Goal: Use online tool/utility: Use online tool/utility

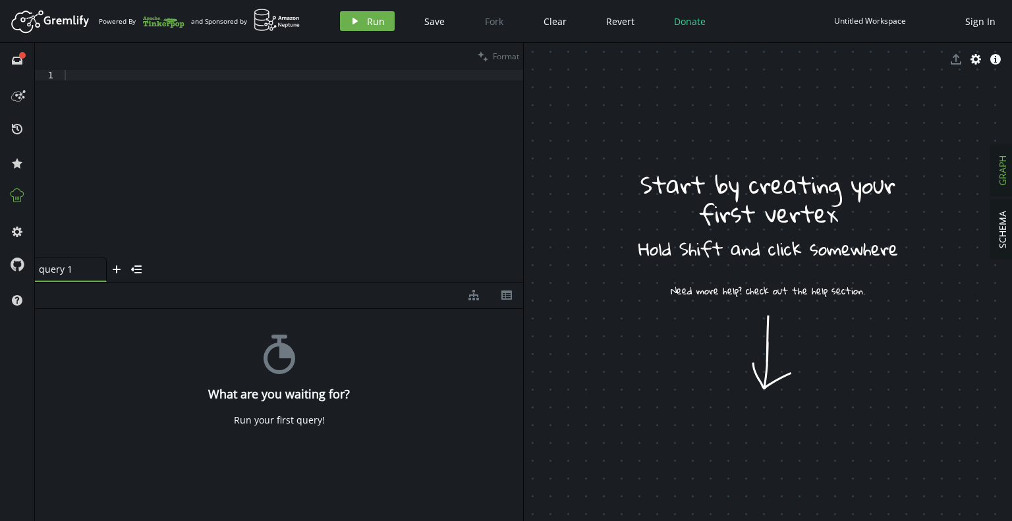
click at [23, 192] on icon at bounding box center [17, 195] width 13 height 13
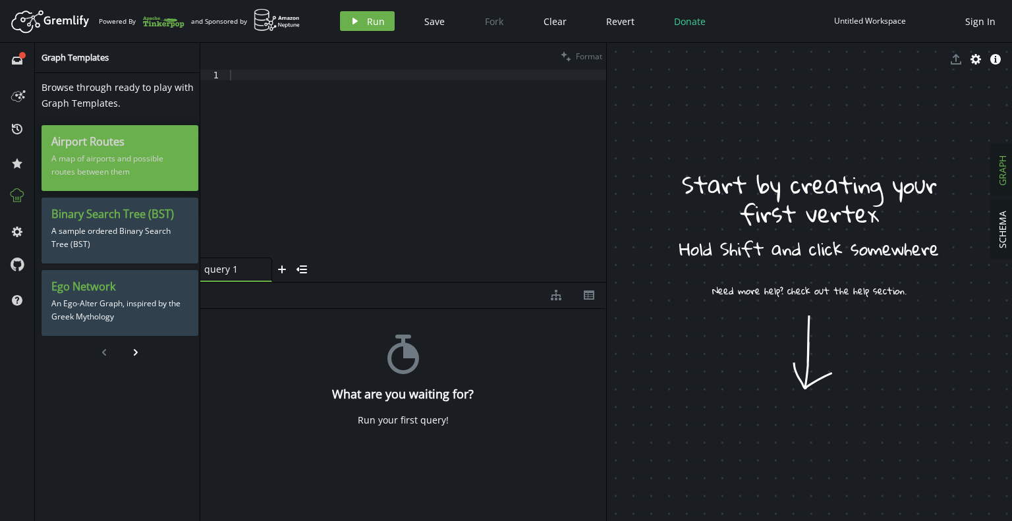
click at [119, 171] on p "A map of airports and possible routes between them" at bounding box center [119, 165] width 137 height 33
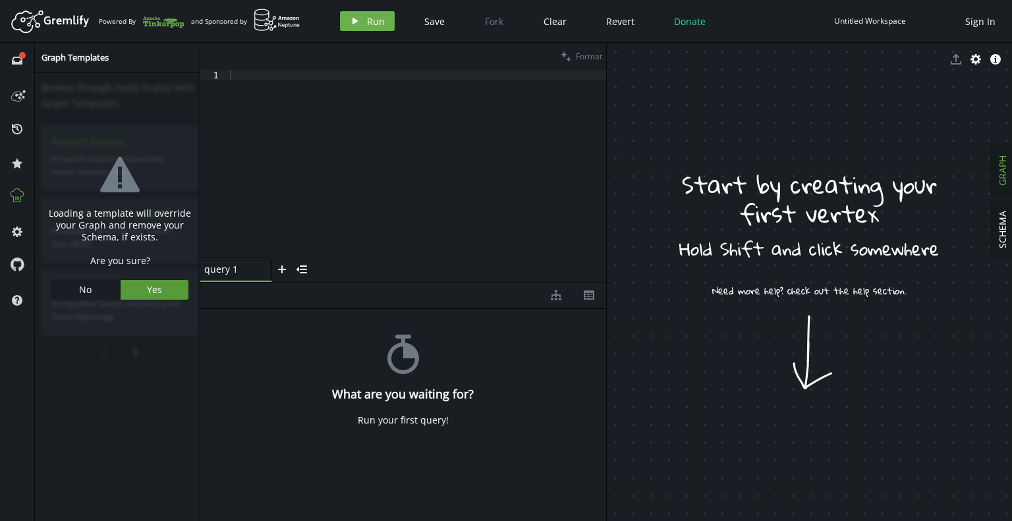
click at [160, 287] on button "Yes" at bounding box center [155, 290] width 69 height 20
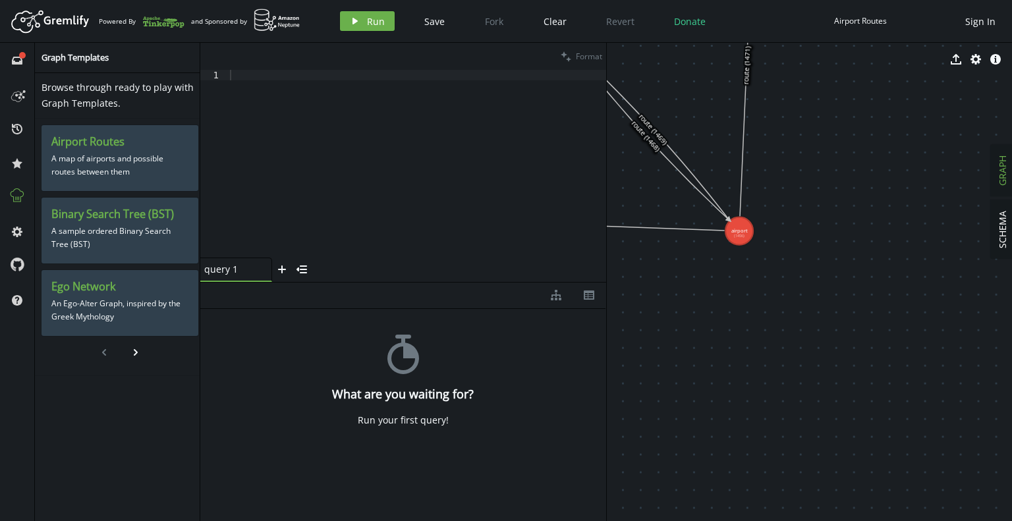
drag, startPoint x: 709, startPoint y: 274, endPoint x: 791, endPoint y: 363, distance: 120.8
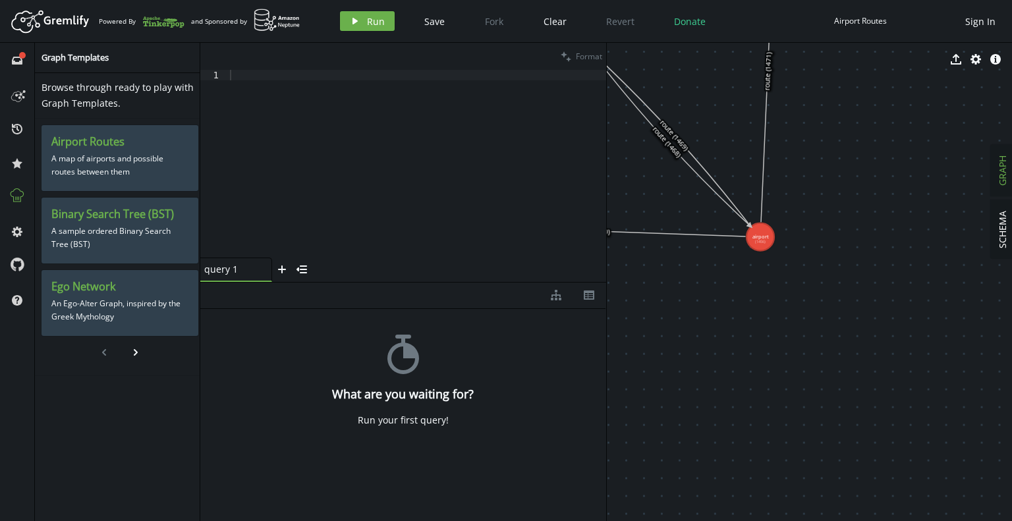
drag, startPoint x: 753, startPoint y: 347, endPoint x: 769, endPoint y: 369, distance: 27.4
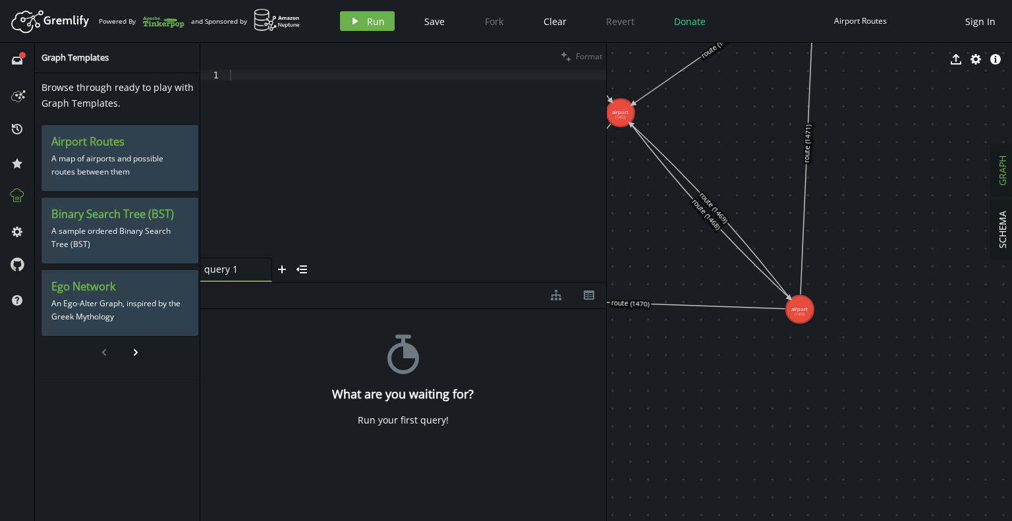
click at [26, 198] on button at bounding box center [17, 196] width 21 height 21
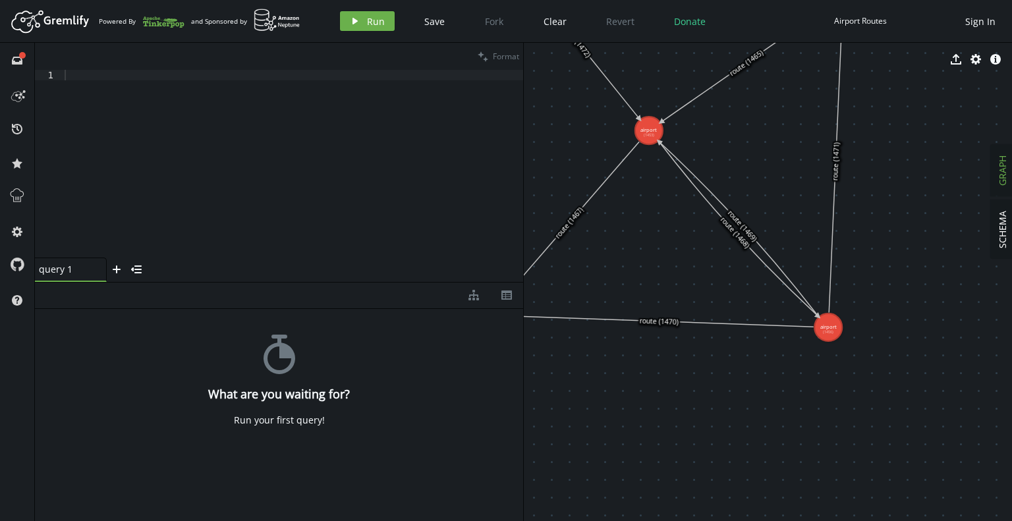
drag, startPoint x: 525, startPoint y: 239, endPoint x: 631, endPoint y: 256, distance: 108.0
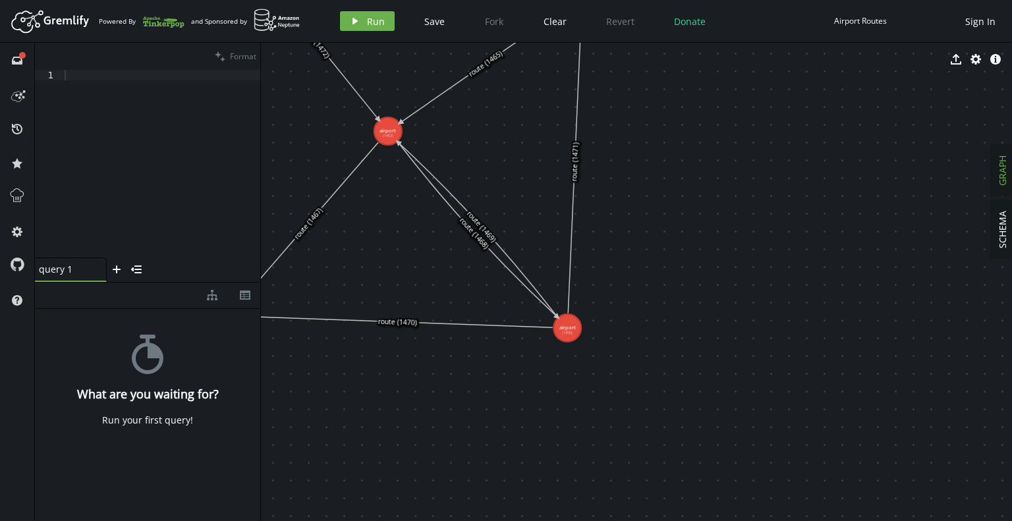
drag, startPoint x: 523, startPoint y: 227, endPoint x: 250, endPoint y: 215, distance: 273.7
click at [260, 215] on div at bounding box center [260, 282] width 1 height 478
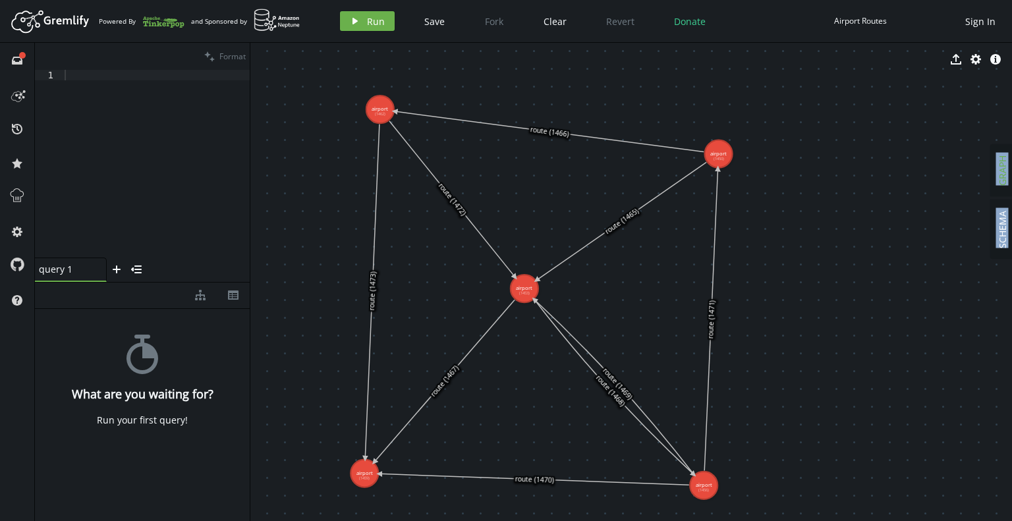
drag, startPoint x: 366, startPoint y: 231, endPoint x: 523, endPoint y: 355, distance: 198.9
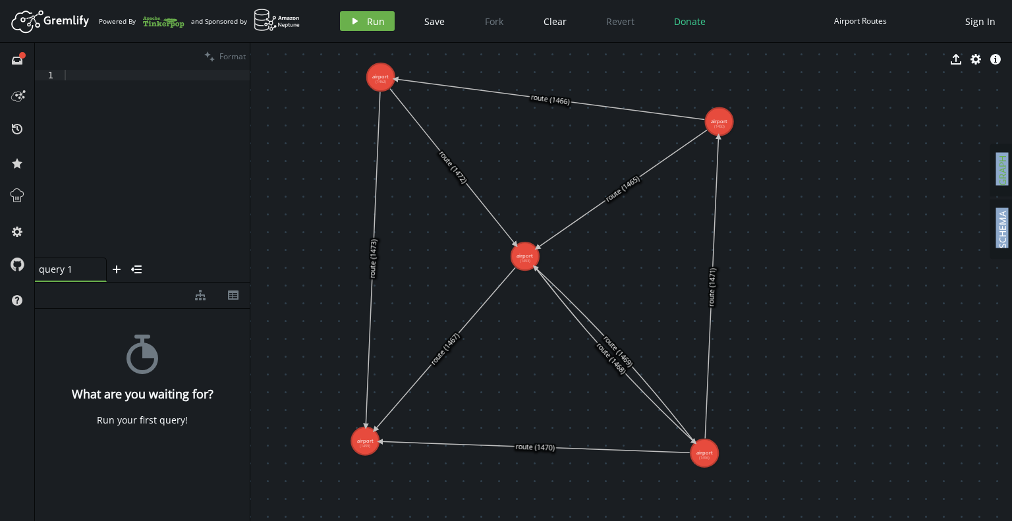
drag, startPoint x: 473, startPoint y: 281, endPoint x: 466, endPoint y: 241, distance: 41.5
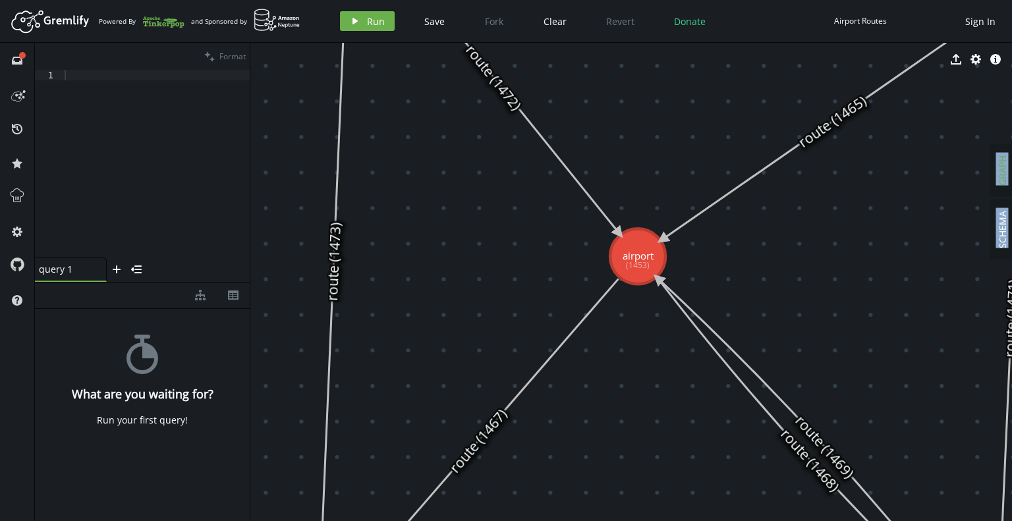
drag, startPoint x: 430, startPoint y: 228, endPoint x: 467, endPoint y: 206, distance: 43.2
click at [334, 259] on icon at bounding box center [335, 261] width 28 height 669
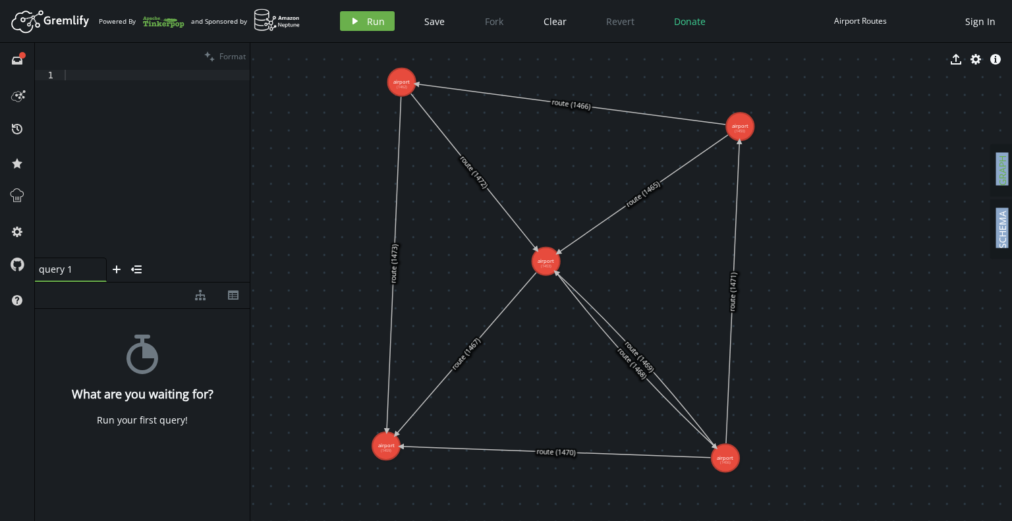
click at [401, 71] on div "export cog info-sign" at bounding box center [631, 59] width 762 height 33
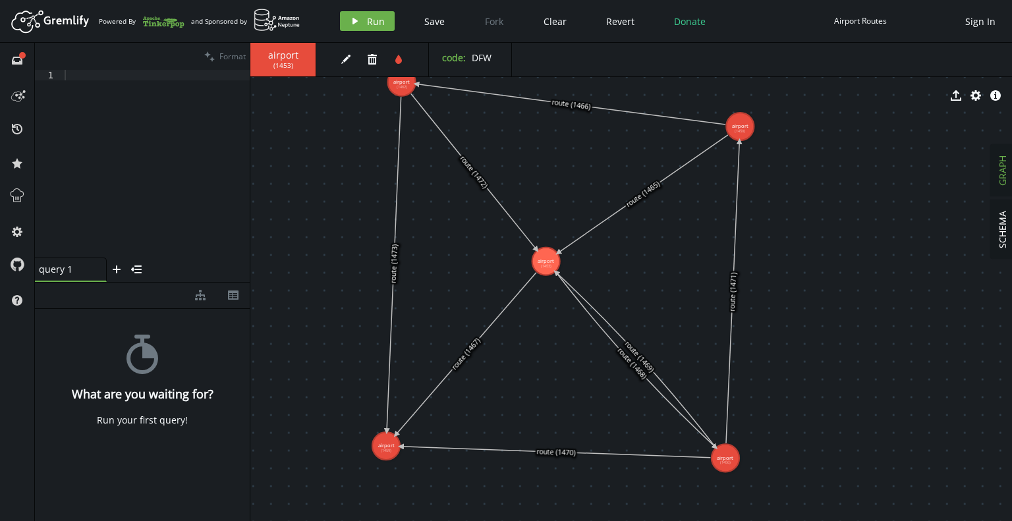
click at [488, 61] on span "DFW" at bounding box center [482, 57] width 20 height 13
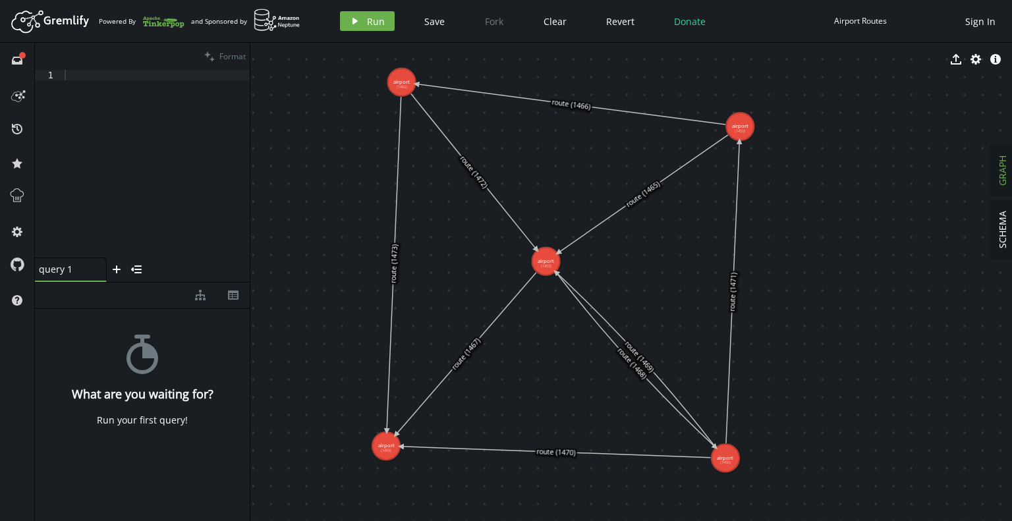
click at [563, 107] on text "route (1466)" at bounding box center [571, 105] width 40 height 14
click at [567, 101] on icon at bounding box center [570, 104] width 309 height 41
click at [100, 73] on div at bounding box center [156, 174] width 188 height 209
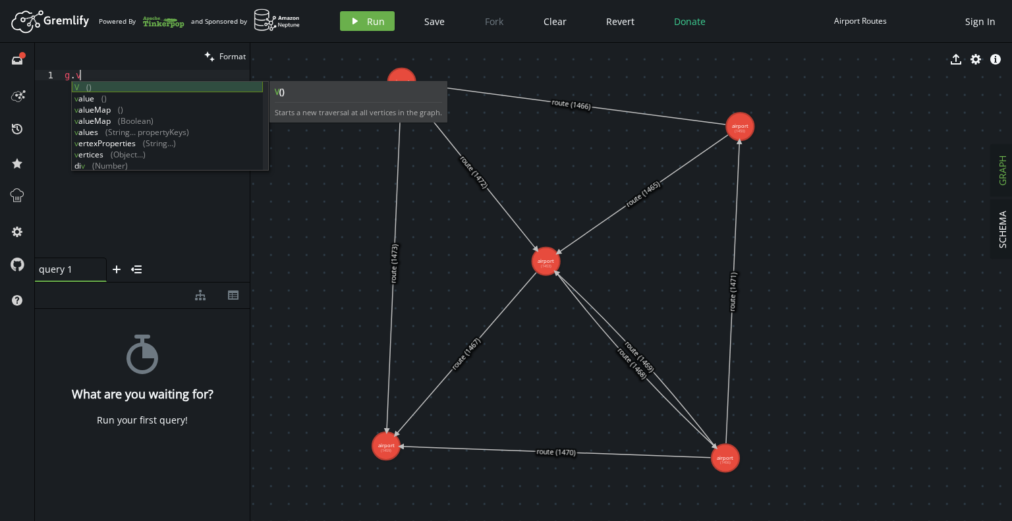
click at [90, 86] on div "V () v alue () v alueMap () v alueMap ([GEOGRAPHIC_DATA]) v alues (String... pr…" at bounding box center [167, 138] width 191 height 112
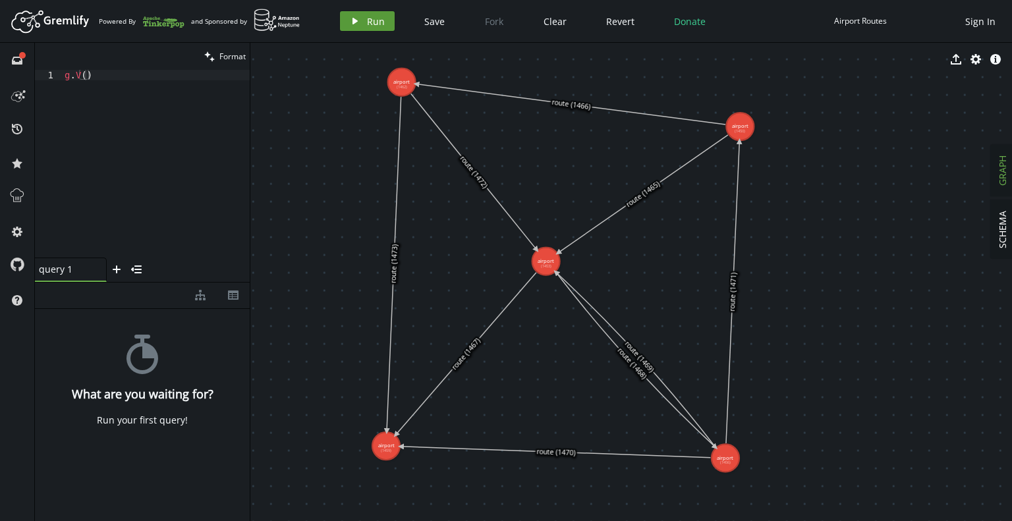
click at [367, 24] on span "Run" at bounding box center [376, 21] width 18 height 13
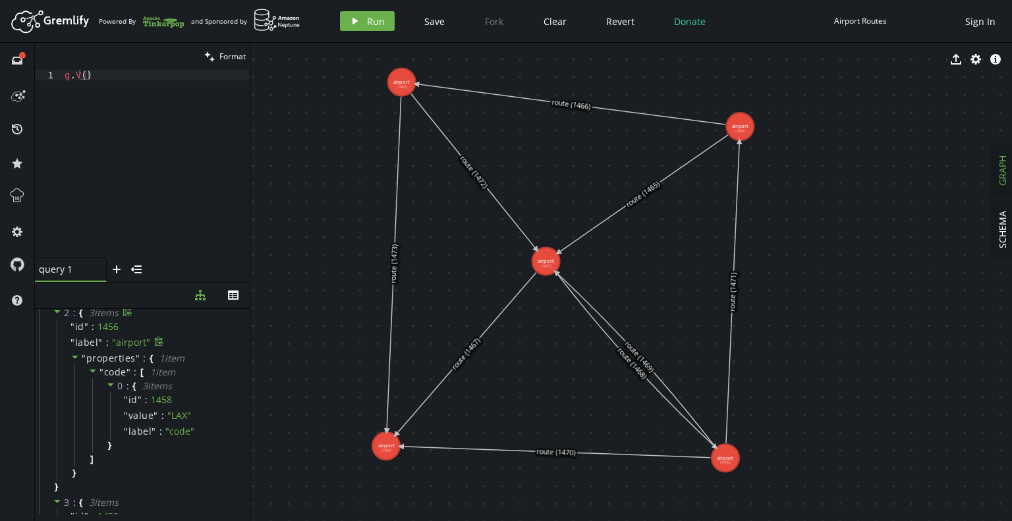
scroll to position [198, 0]
click at [227, 290] on button "th" at bounding box center [233, 296] width 33 height 26
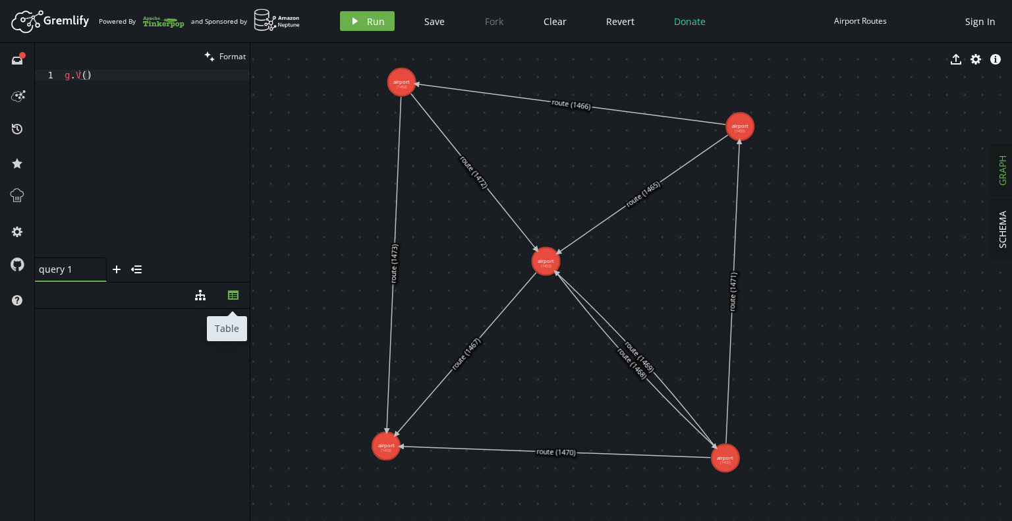
scroll to position [0, 0]
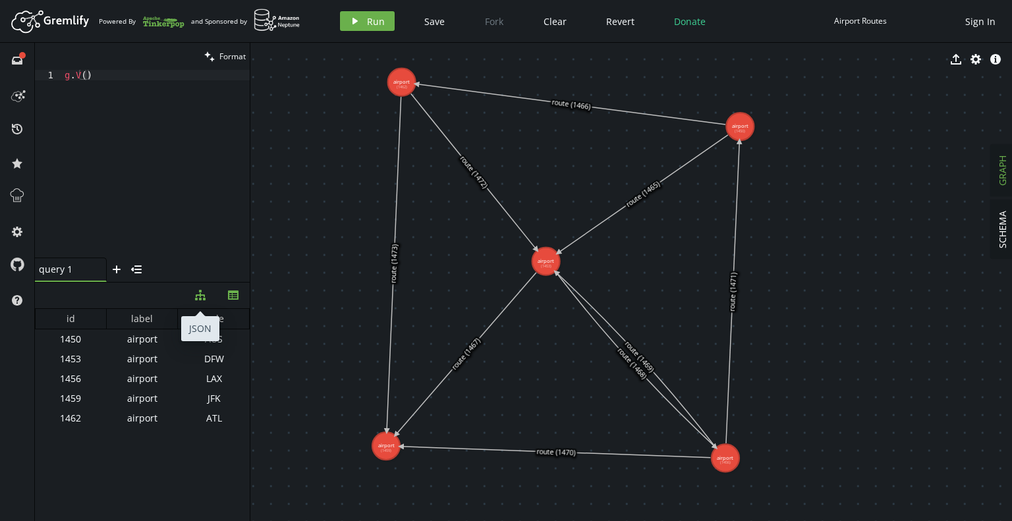
click at [200, 290] on icon "diagram-tree" at bounding box center [200, 295] width 11 height 11
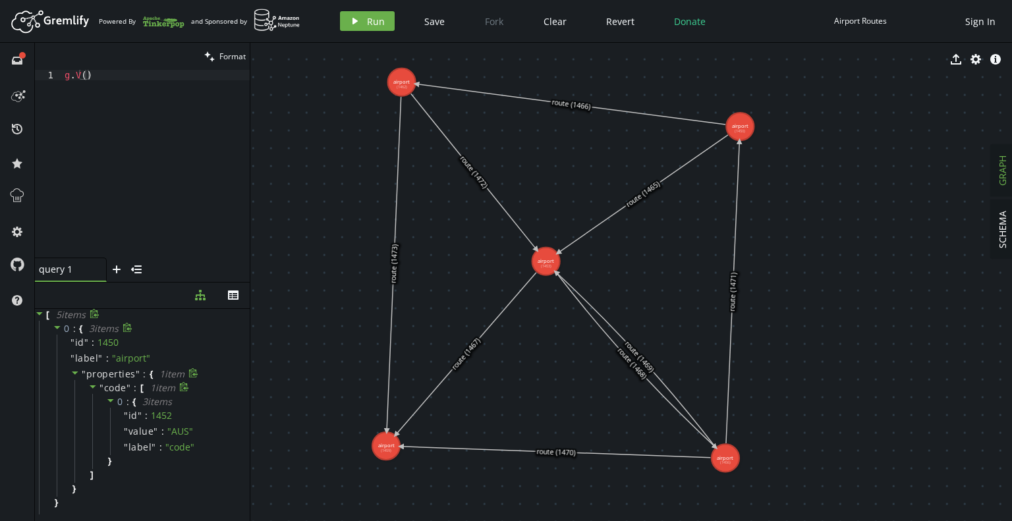
click at [93, 385] on icon at bounding box center [93, 386] width 7 height 3
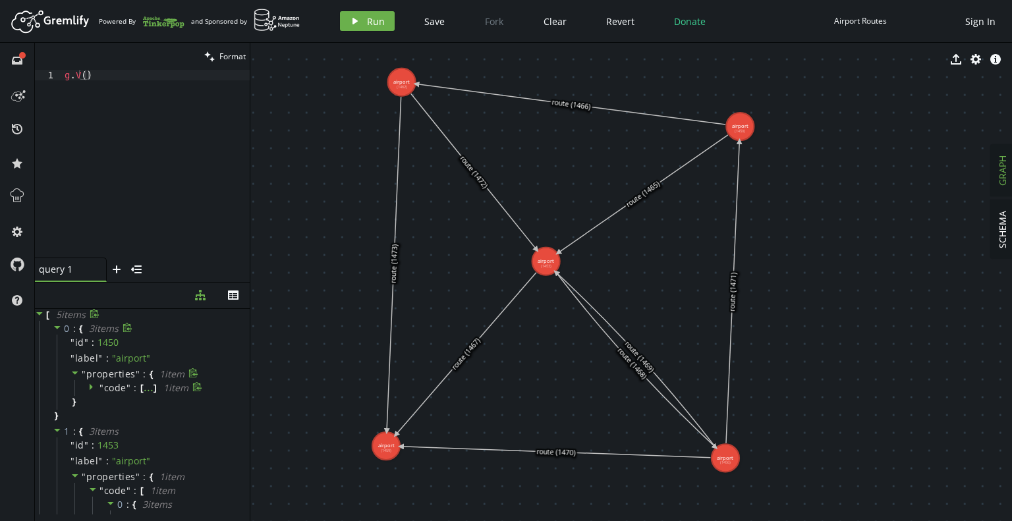
click at [93, 385] on icon at bounding box center [92, 386] width 9 height 9
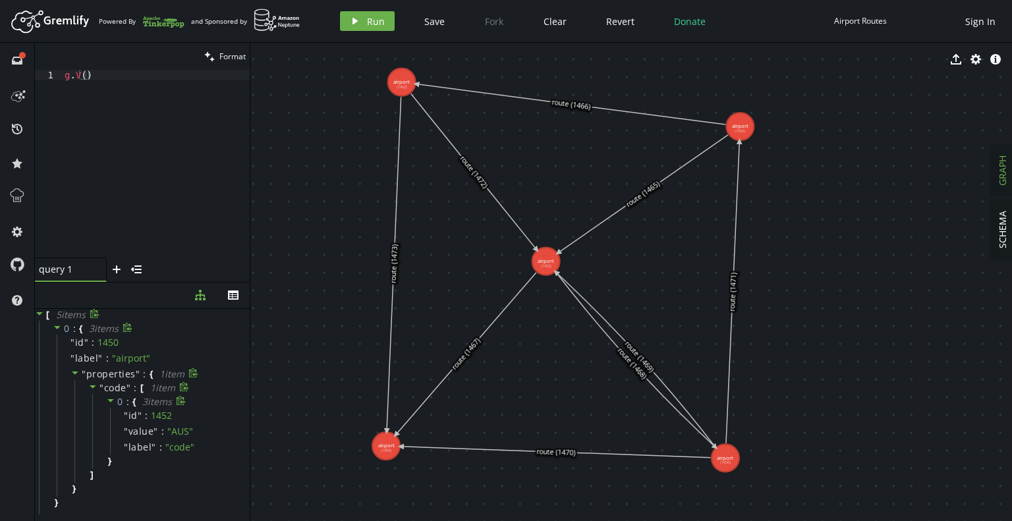
click at [111, 399] on icon at bounding box center [110, 400] width 7 height 3
click at [111, 399] on icon at bounding box center [110, 400] width 9 height 9
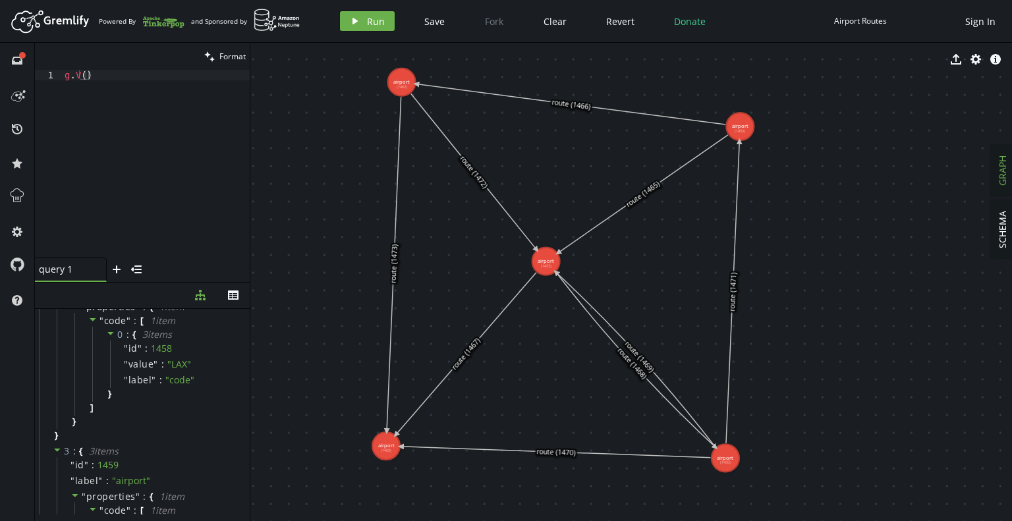
scroll to position [371, 0]
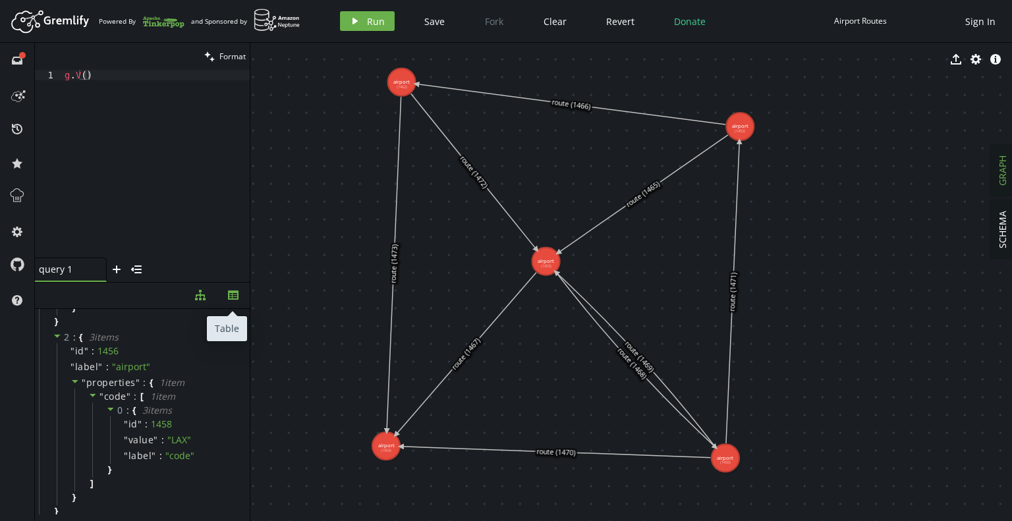
click at [229, 294] on icon "th" at bounding box center [233, 295] width 11 height 11
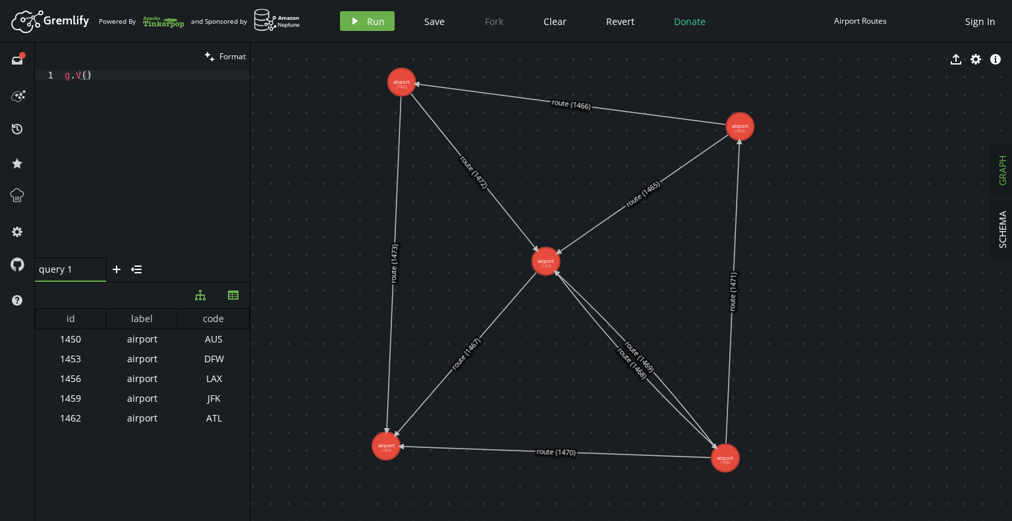
click at [194, 287] on button "diagram-tree" at bounding box center [200, 296] width 33 height 26
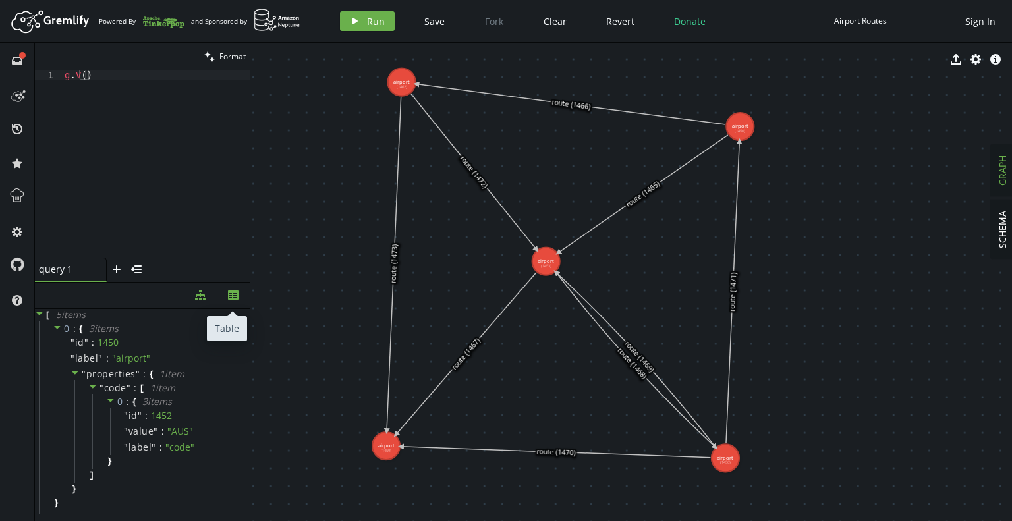
click at [233, 295] on icon "th" at bounding box center [233, 295] width 11 height 11
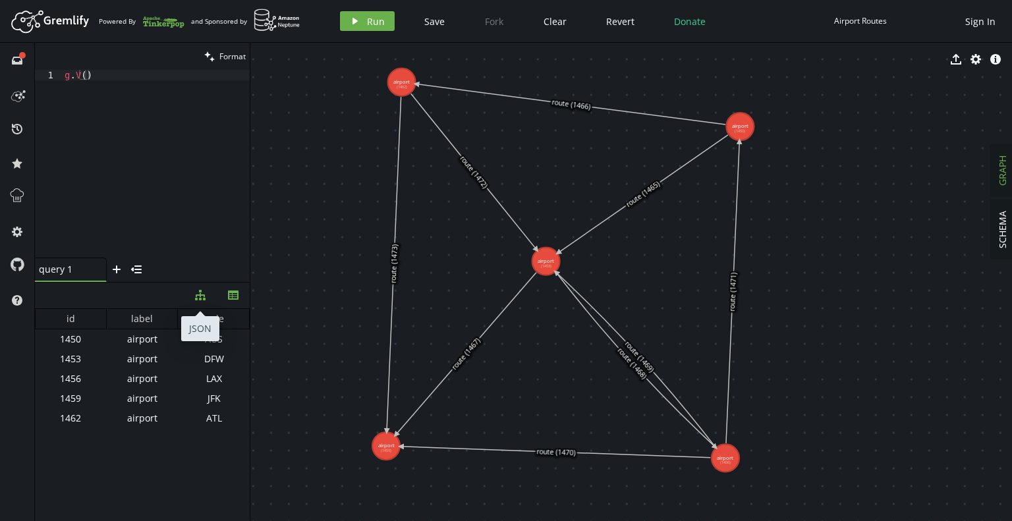
click at [200, 290] on icon "button" at bounding box center [200, 295] width 11 height 11
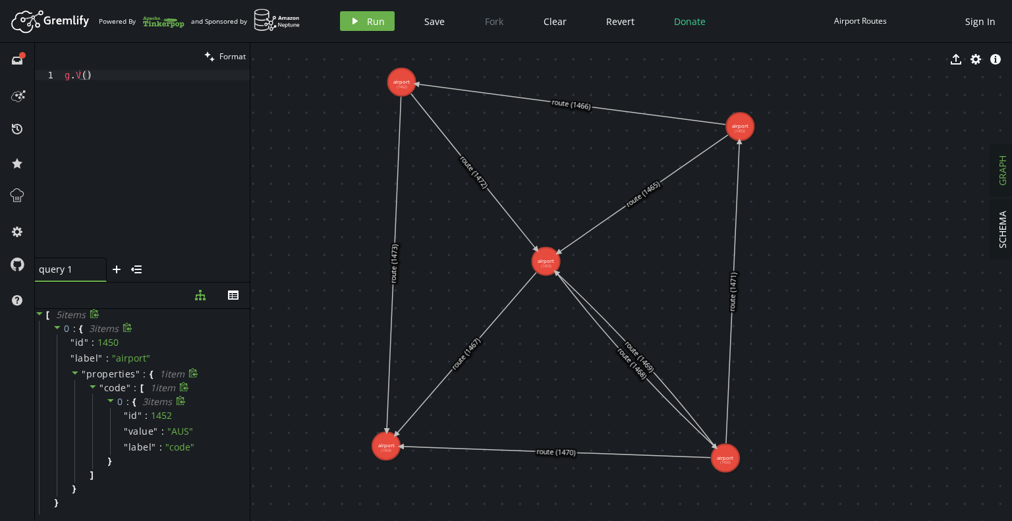
click at [110, 400] on icon at bounding box center [110, 400] width 7 height 3
click at [110, 400] on icon at bounding box center [110, 400] width 9 height 9
click at [231, 297] on icon "button" at bounding box center [233, 295] width 11 height 9
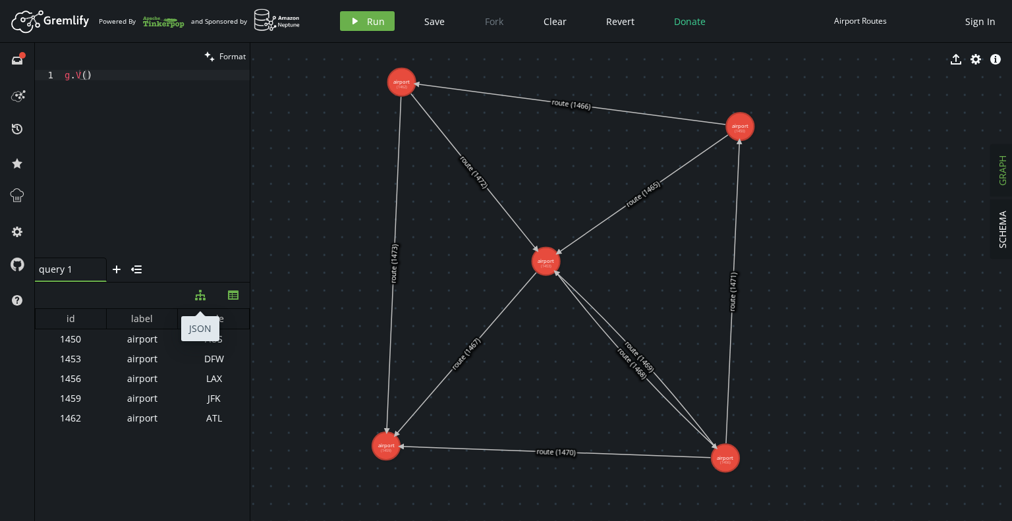
click at [195, 296] on icon "button" at bounding box center [200, 295] width 11 height 11
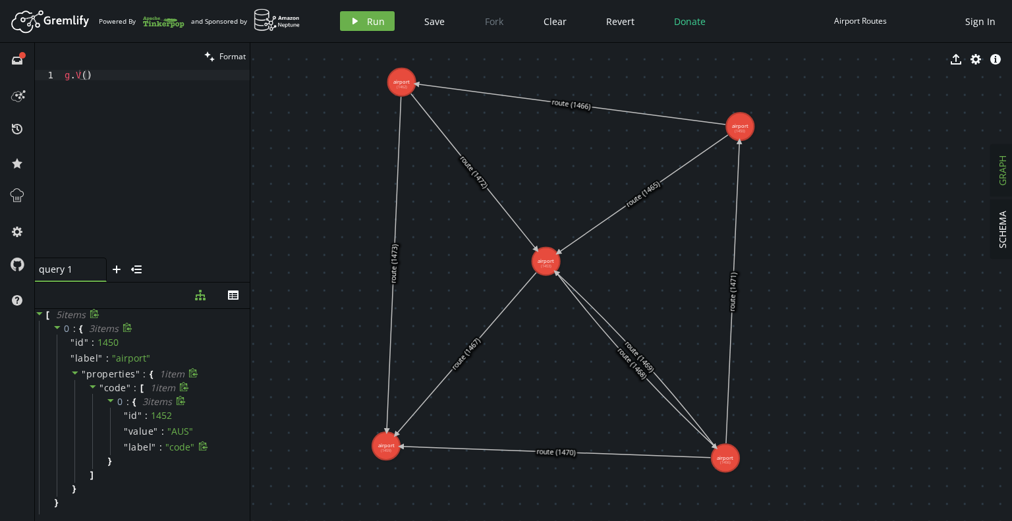
click at [141, 447] on span "label" at bounding box center [140, 447] width 24 height 12
click at [202, 442] on icon at bounding box center [203, 446] width 10 height 10
click at [198, 443] on icon at bounding box center [203, 446] width 10 height 10
click at [202, 447] on span "✔" at bounding box center [206, 447] width 8 height 13
drag, startPoint x: 108, startPoint y: 72, endPoint x: 26, endPoint y: 69, distance: 81.8
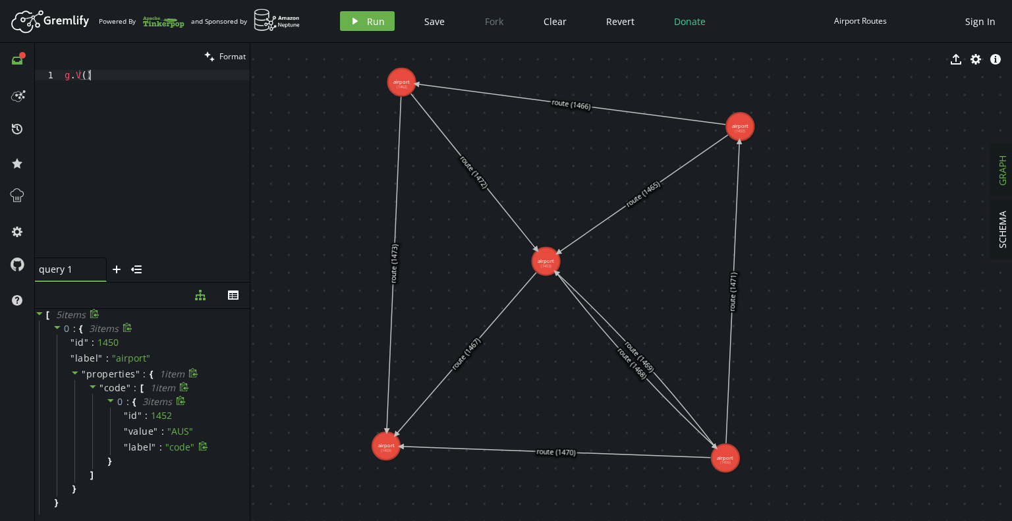
click at [26, 69] on div "full-circle inbox history star cog help clean Format g.V() 1 g . V ( ) XXXXXXXX…" at bounding box center [506, 282] width 1012 height 478
paste textarea ""1193").out("
click at [358, 18] on icon "play" at bounding box center [355, 21] width 11 height 11
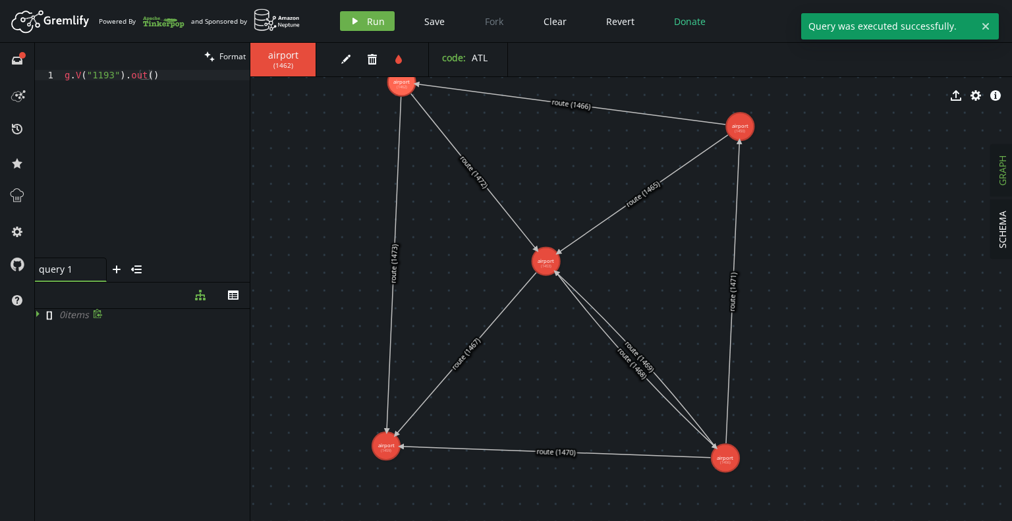
click at [105, 73] on div "g . V ( "1193" ) . out ( )" at bounding box center [156, 174] width 188 height 209
click at [109, 73] on div "g . V ( "1193" ) . out ( )" at bounding box center [156, 174] width 188 height 209
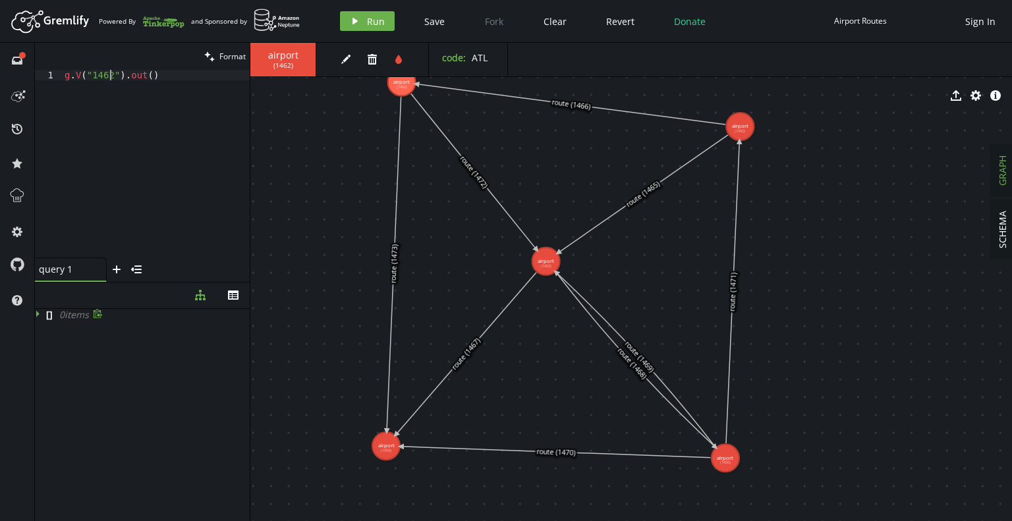
scroll to position [0, 45]
click at [353, 20] on icon "button" at bounding box center [355, 21] width 5 height 7
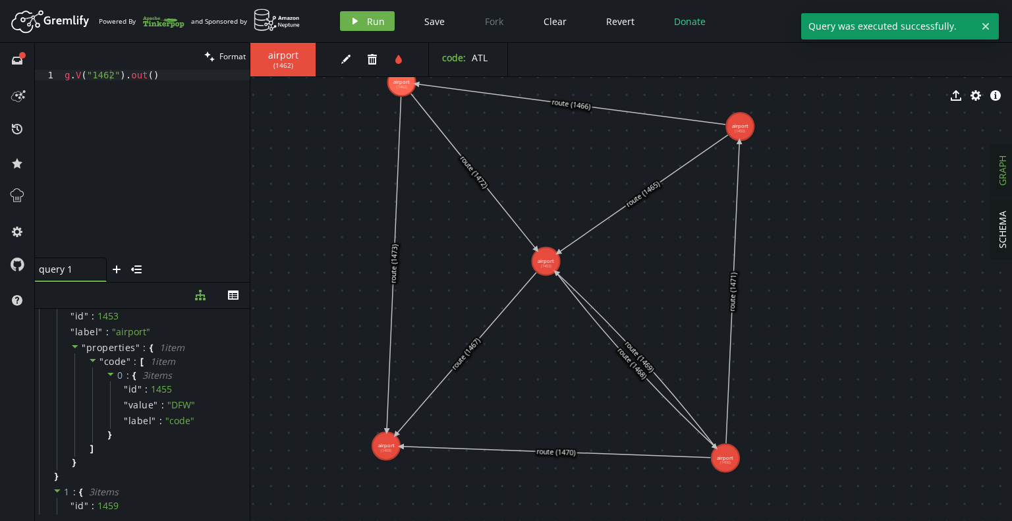
scroll to position [0, 0]
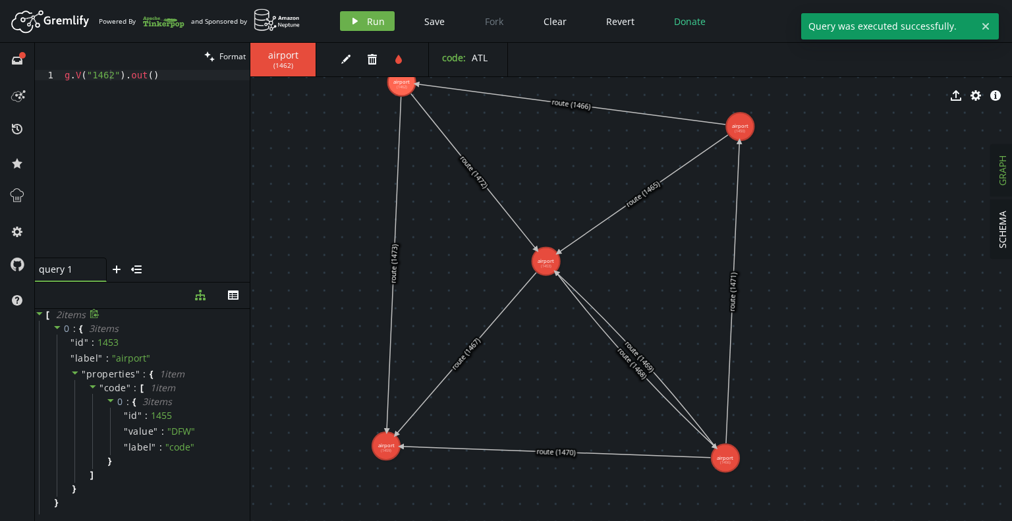
click at [725, 94] on div "export cog info-sign" at bounding box center [631, 95] width 762 height 33
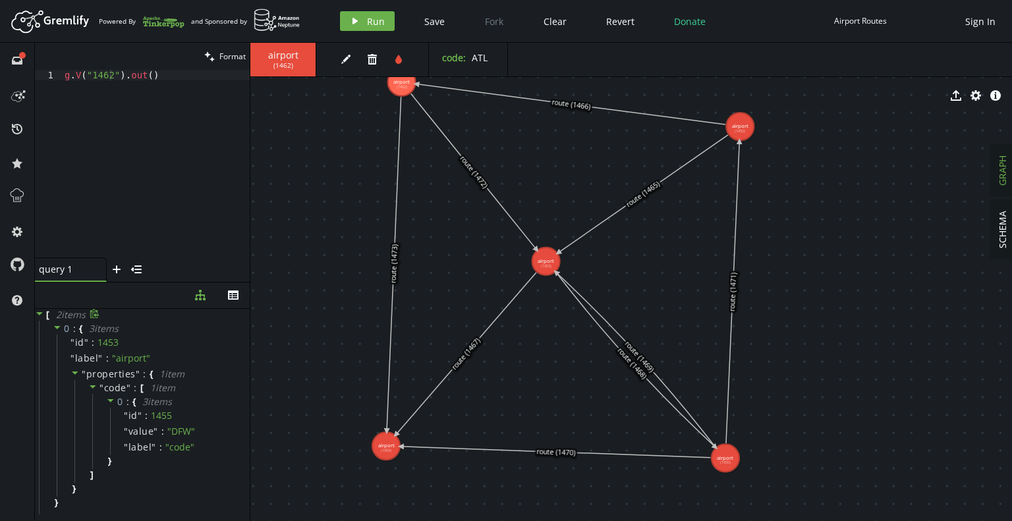
drag, startPoint x: 156, startPoint y: 78, endPoint x: 13, endPoint y: 70, distance: 142.5
click at [13, 70] on div "full-circle inbox history star cog help clean Format g.V("1462").out() 1 g . V …" at bounding box center [506, 282] width 1012 height 478
paste textarea ").valueMap(true"
click at [367, 19] on span "Run" at bounding box center [376, 21] width 18 height 13
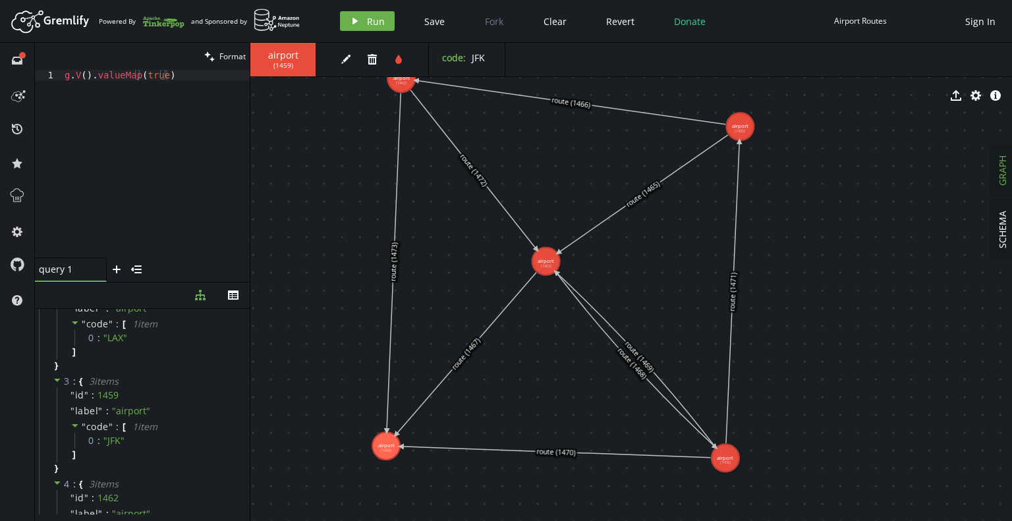
scroll to position [264, 0]
click at [179, 191] on div "g . V ( ) . valueMap ( true )" at bounding box center [156, 174] width 188 height 209
drag, startPoint x: 181, startPoint y: 176, endPoint x: 196, endPoint y: 192, distance: 22.4
click at [196, 192] on div "g . V ( ) . valueMap ( true )" at bounding box center [156, 174] width 188 height 209
click at [5, 195] on div "full-circle inbox history star cog help" at bounding box center [17, 282] width 35 height 478
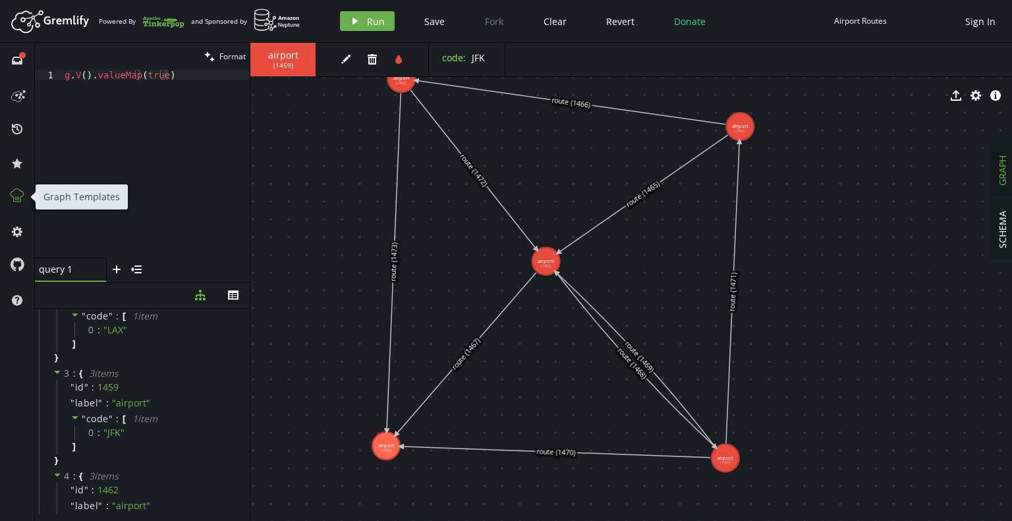
click at [11, 195] on icon at bounding box center [17, 195] width 13 height 13
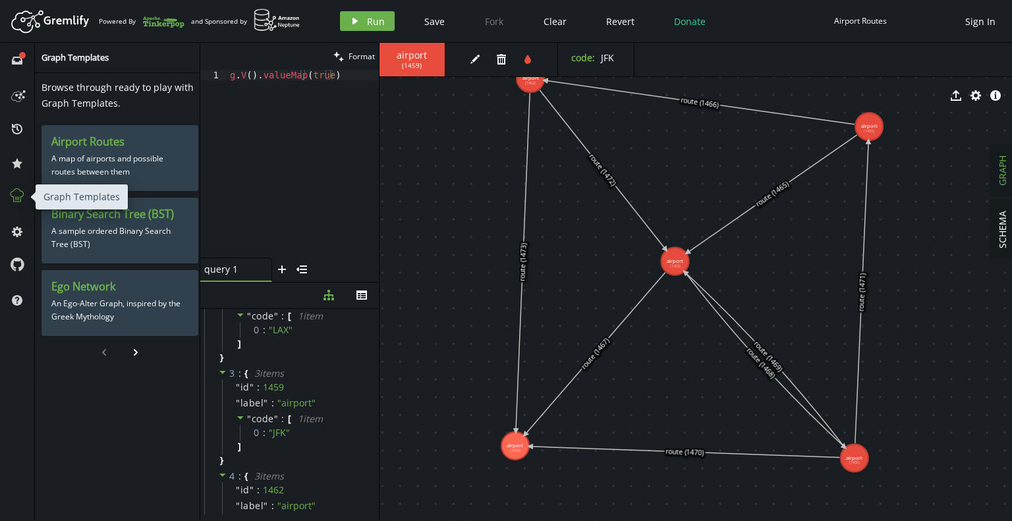
click at [11, 195] on icon at bounding box center [17, 195] width 13 height 13
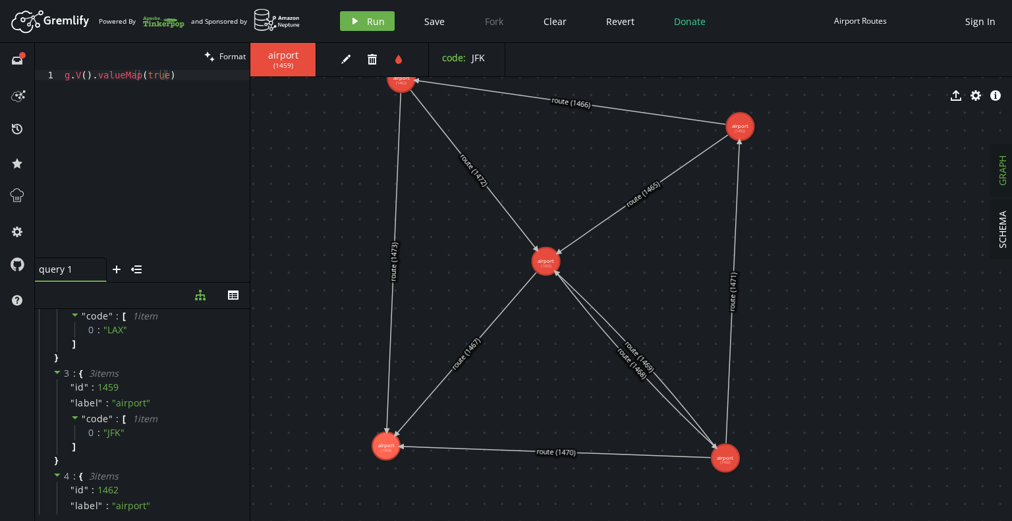
click at [188, 213] on div "g . V ( ) . valueMap ( true )" at bounding box center [156, 174] width 188 height 209
drag, startPoint x: 92, startPoint y: 78, endPoint x: 188, endPoint y: 76, distance: 96.2
click at [188, 76] on div "g . V ( ) . valueMap ( true )" at bounding box center [156, 174] width 188 height 209
click at [353, 20] on icon "button" at bounding box center [355, 21] width 5 height 7
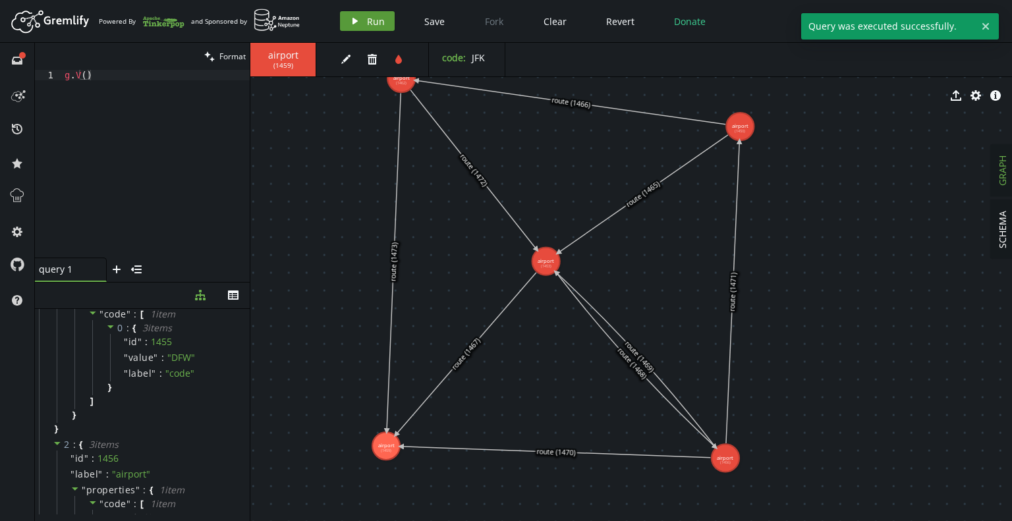
scroll to position [438, 0]
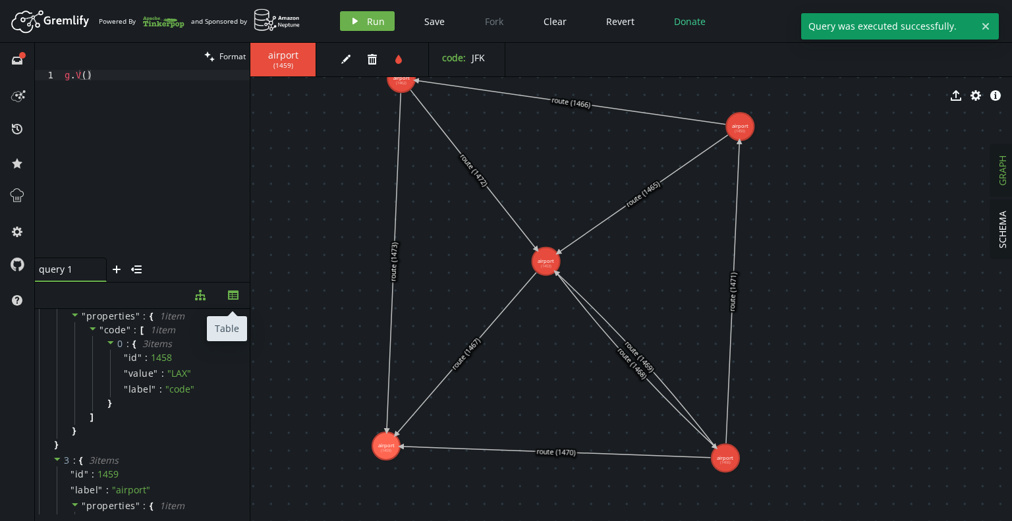
click at [230, 300] on button "th" at bounding box center [233, 296] width 33 height 26
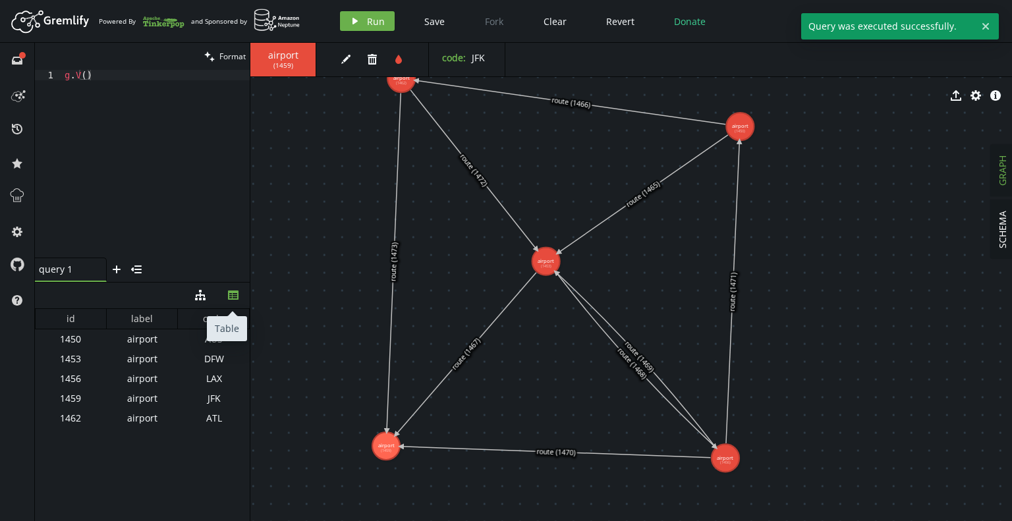
scroll to position [0, 0]
click at [204, 298] on icon "button" at bounding box center [200, 295] width 11 height 11
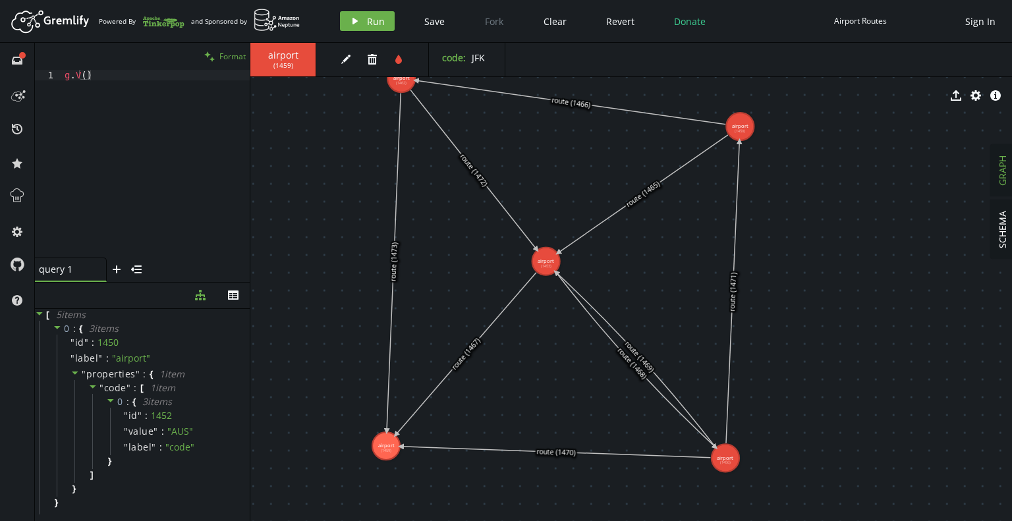
click at [229, 55] on span "Format" at bounding box center [232, 56] width 26 height 11
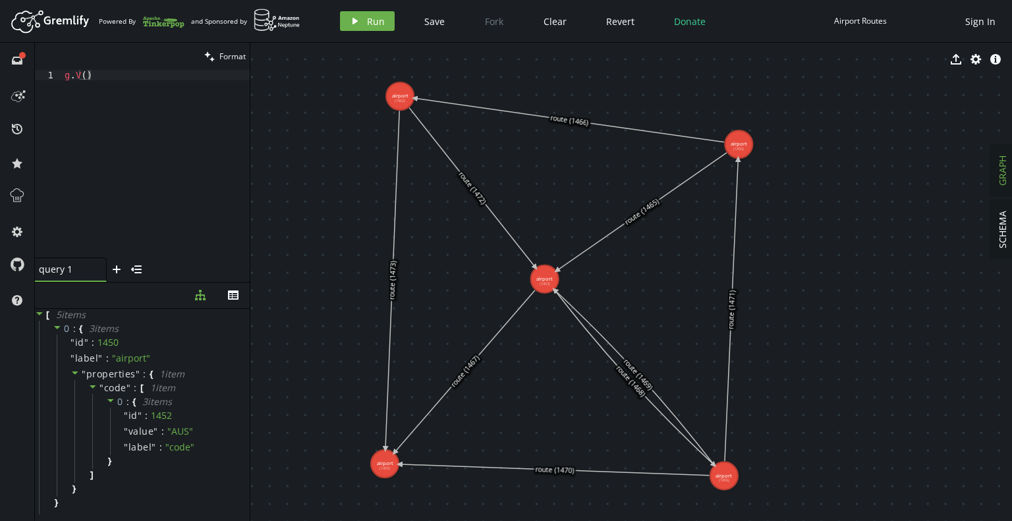
drag, startPoint x: 623, startPoint y: 252, endPoint x: 625, endPoint y: 264, distance: 11.9
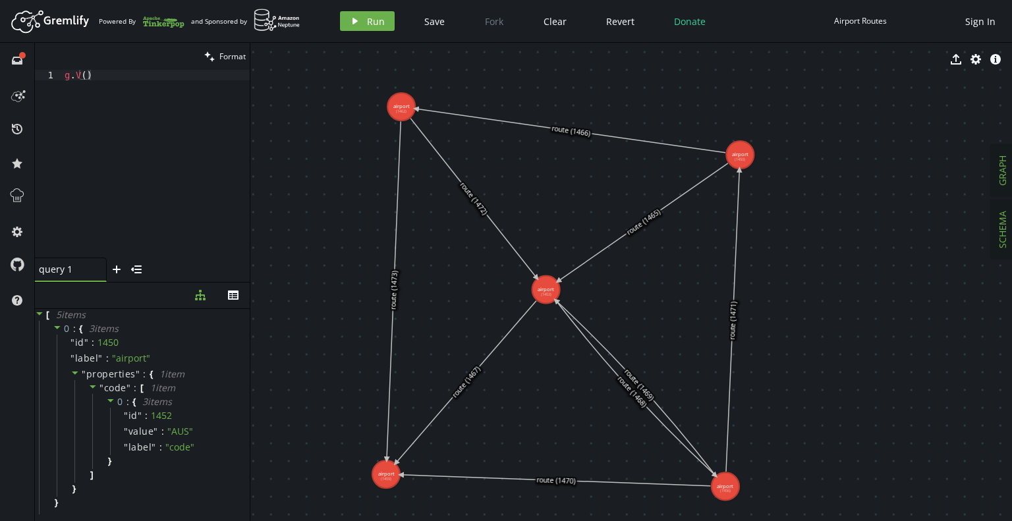
click at [1004, 228] on span "SCHEMA" at bounding box center [1002, 230] width 13 height 38
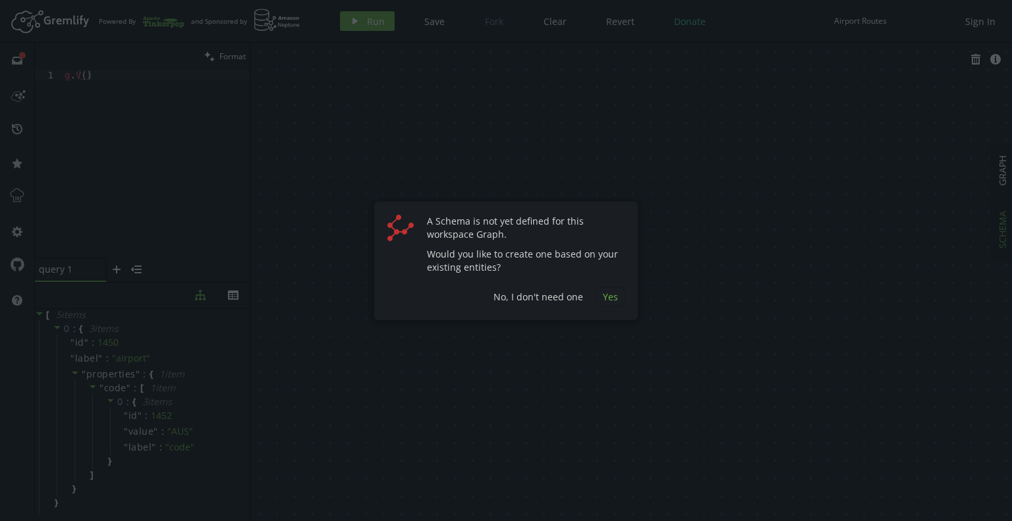
click at [599, 298] on button "Yes" at bounding box center [610, 297] width 28 height 20
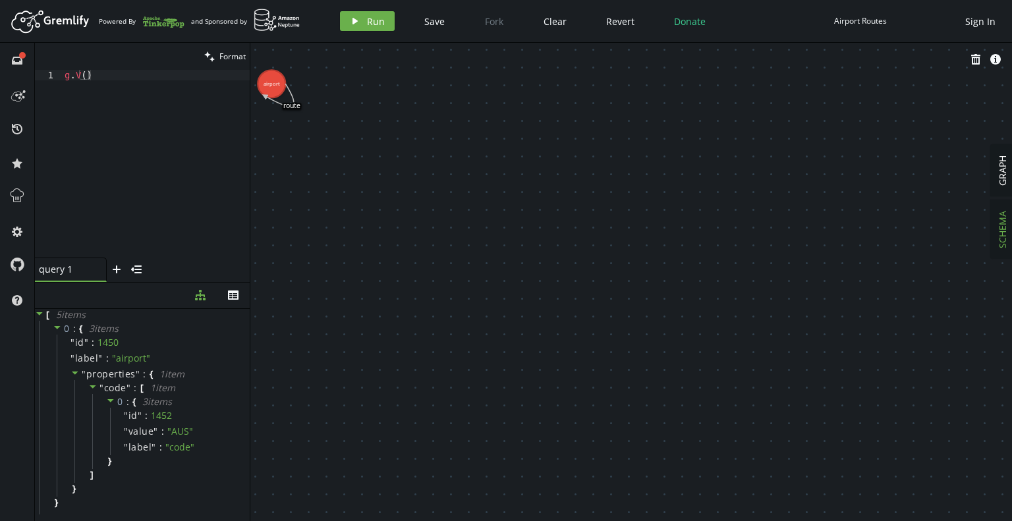
drag, startPoint x: 565, startPoint y: 205, endPoint x: 683, endPoint y: 291, distance: 145.8
drag, startPoint x: 506, startPoint y: 197, endPoint x: 532, endPoint y: 295, distance: 100.9
drag, startPoint x: 480, startPoint y: 245, endPoint x: 583, endPoint y: 243, distance: 102.8
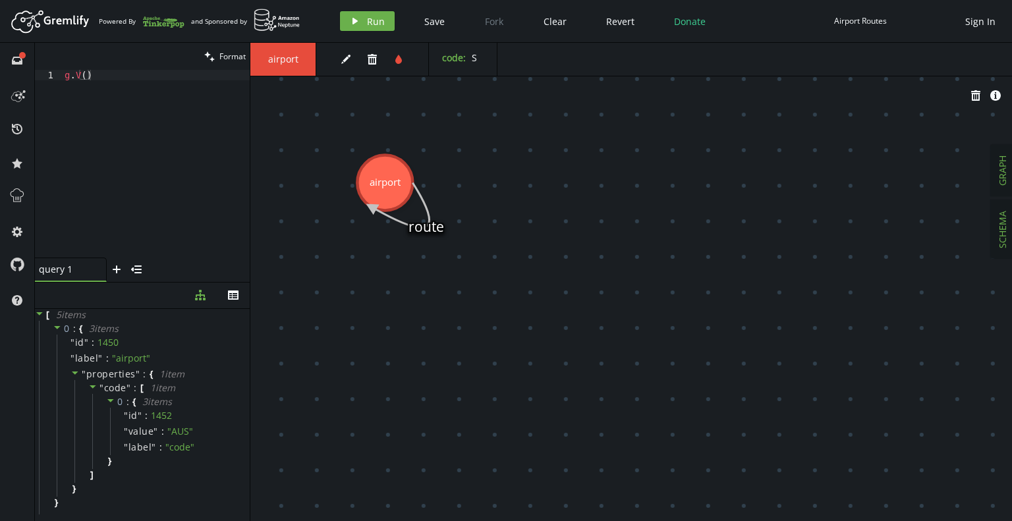
click at [1002, 179] on span "GRAPH" at bounding box center [1002, 171] width 13 height 30
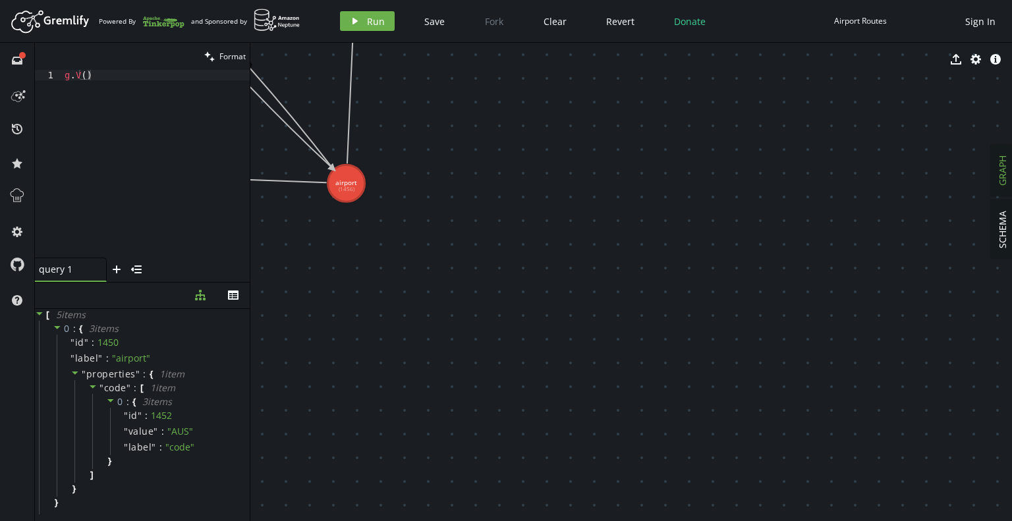
drag, startPoint x: 503, startPoint y: 206, endPoint x: 762, endPoint y: 346, distance: 294.5
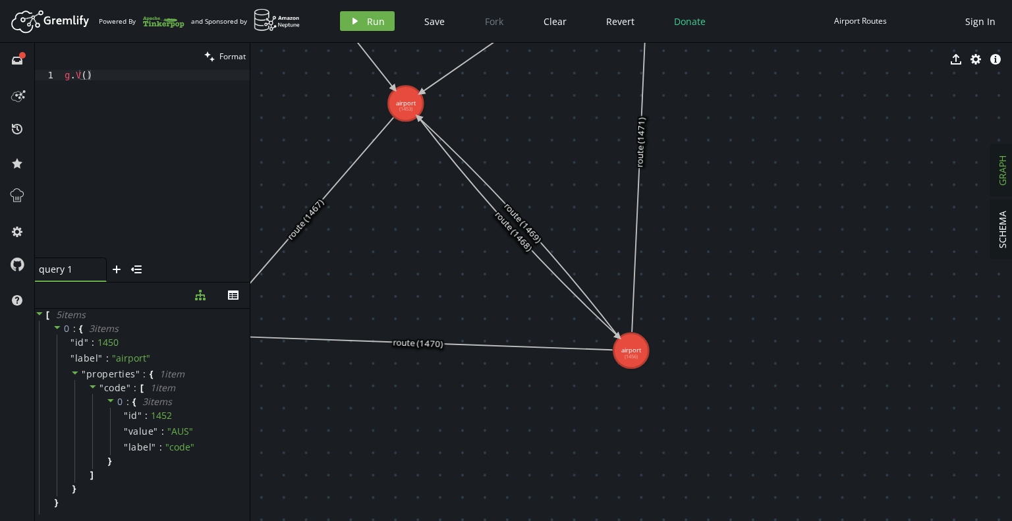
drag, startPoint x: 561, startPoint y: 182, endPoint x: 694, endPoint y: 345, distance: 210.3
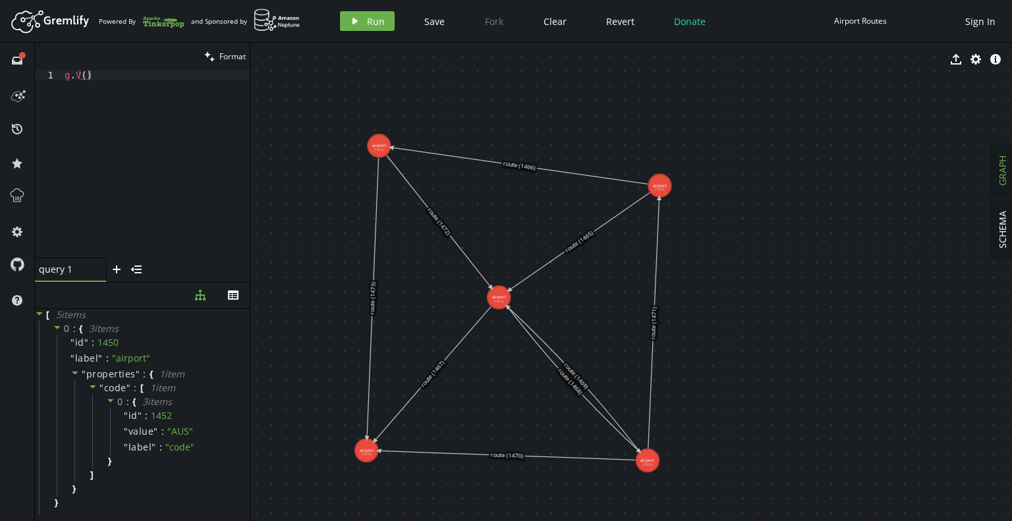
drag, startPoint x: 478, startPoint y: 227, endPoint x: 448, endPoint y: 258, distance: 42.4
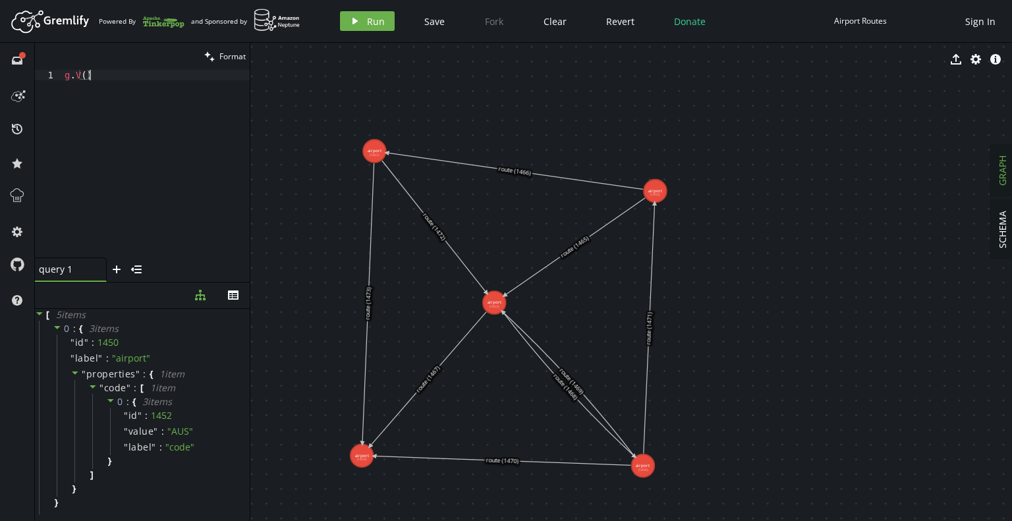
drag, startPoint x: 109, startPoint y: 78, endPoint x: 29, endPoint y: 72, distance: 80.6
click at [32, 72] on div "full-circle inbox history star cog help clean Format g.V() 1 g . V ( ) XXXXXXXX…" at bounding box center [506, 282] width 1012 height 478
paste textarea "s"
click at [372, 19] on span "Run" at bounding box center [376, 21] width 18 height 13
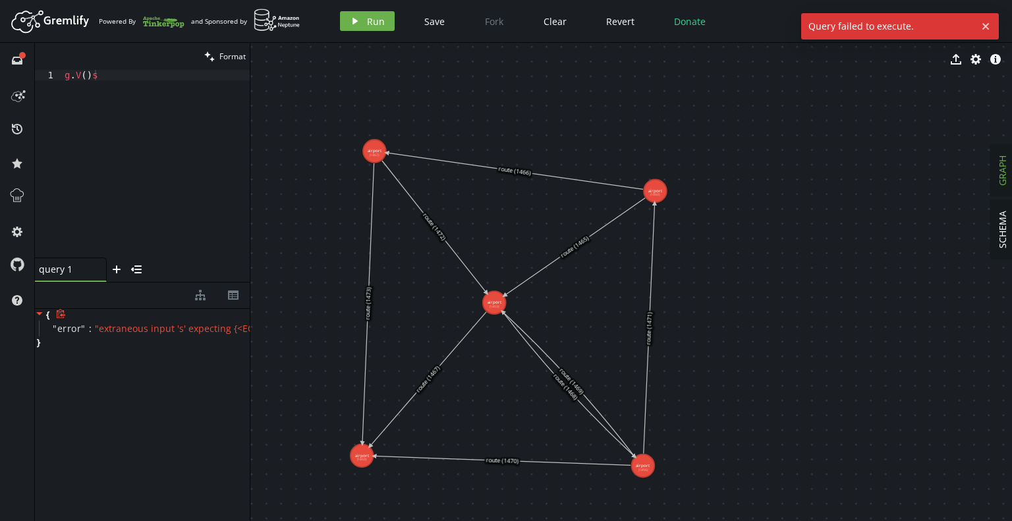
click at [161, 331] on span "" extraneous input 's' expecting {<EOF>, EmptyStringLiteral, ';', 'g'} "" at bounding box center [240, 328] width 291 height 13
click at [150, 78] on div "g . V ( ) s" at bounding box center [156, 174] width 188 height 209
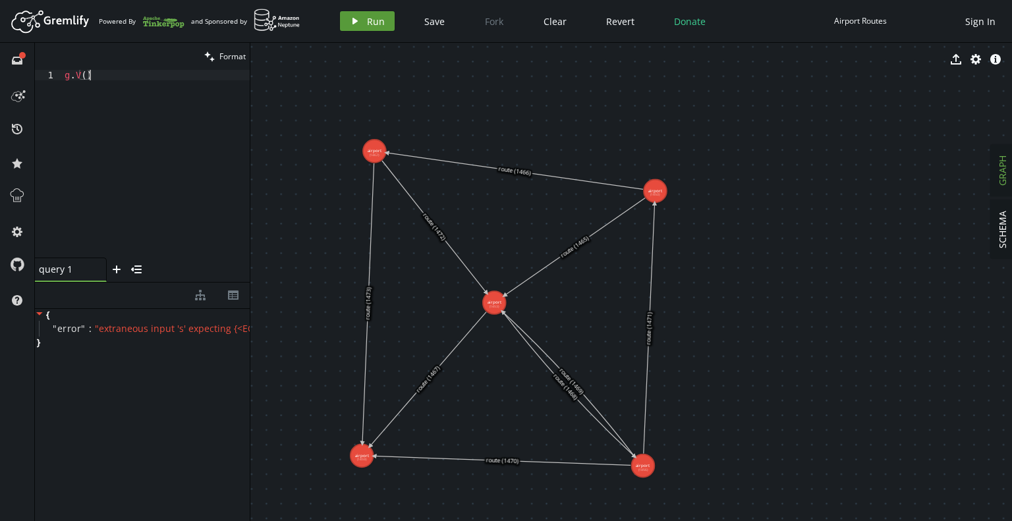
click at [353, 28] on button "play Run" at bounding box center [367, 21] width 55 height 20
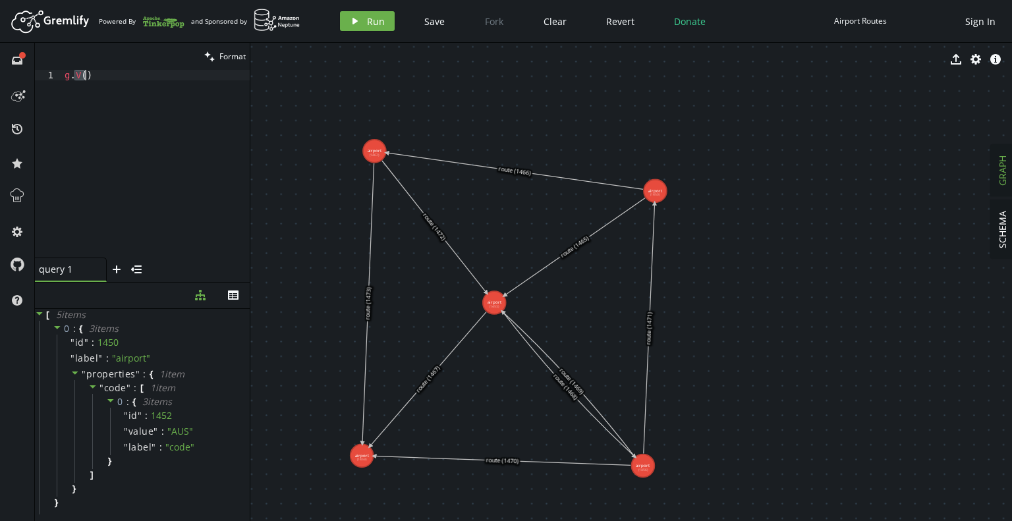
drag, startPoint x: 75, startPoint y: 73, endPoint x: 127, endPoint y: 73, distance: 51.4
click at [127, 73] on div "g . V ( )" at bounding box center [156, 174] width 188 height 209
click at [399, 14] on div "play Run Save Fork Clear Revert Donate" at bounding box center [537, 21] width 395 height 20
click at [380, 20] on span "Run" at bounding box center [376, 21] width 18 height 13
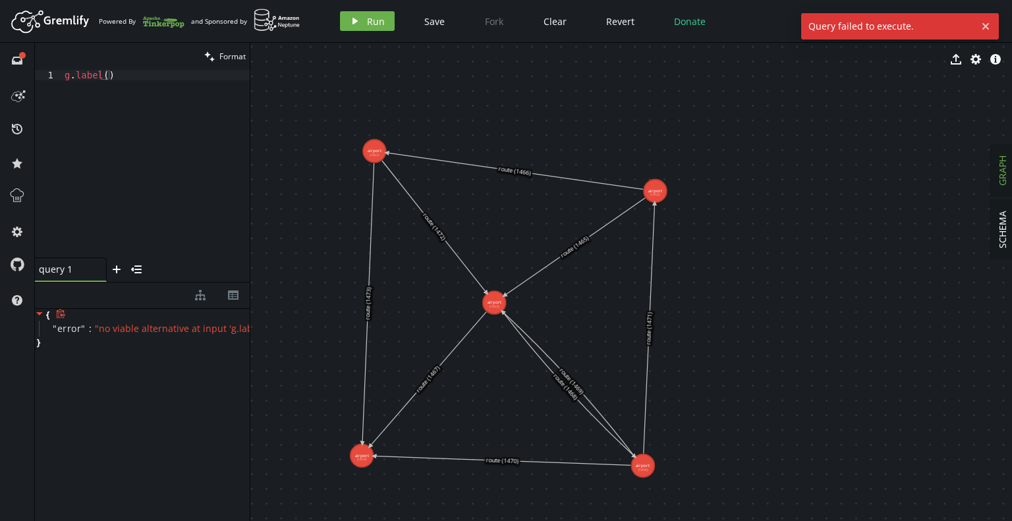
click at [161, 331] on span "" no viable alternative at input 'g.label' "" at bounding box center [181, 328] width 172 height 13
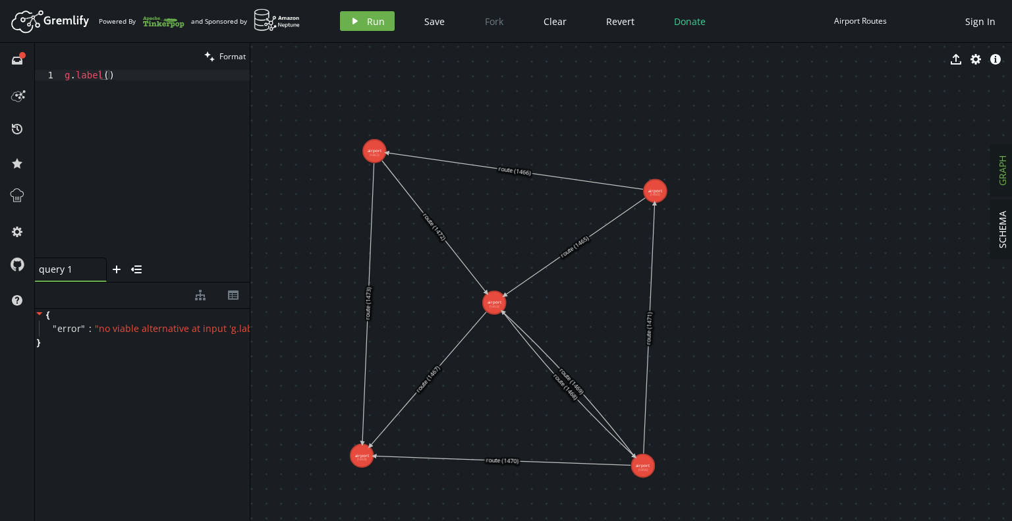
click at [116, 73] on div "g . label ( )" at bounding box center [156, 174] width 188 height 209
click at [98, 73] on div "g . label ( )" at bounding box center [156, 174] width 188 height 209
click at [382, 20] on span "Run" at bounding box center [376, 21] width 18 height 13
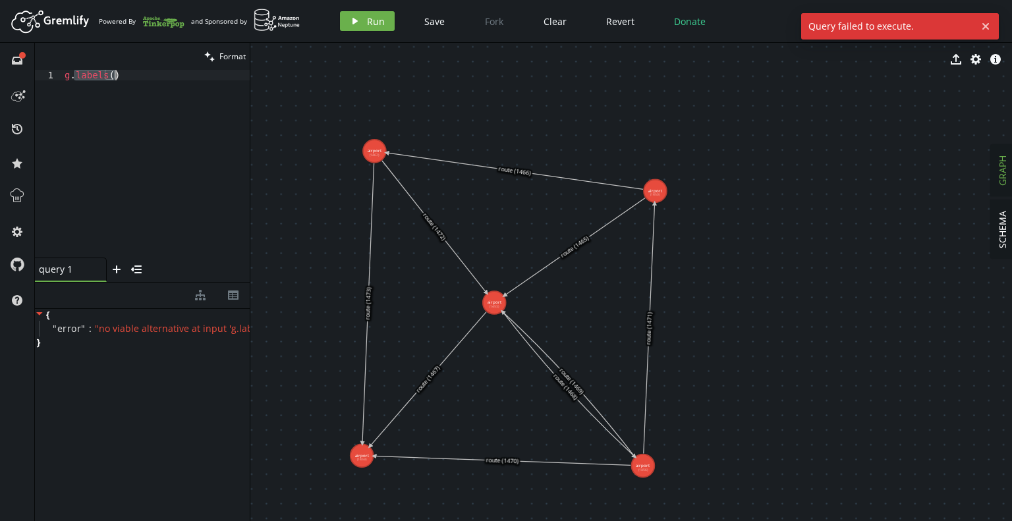
drag, startPoint x: 76, startPoint y: 74, endPoint x: 190, endPoint y: 74, distance: 113.3
click at [190, 74] on div "g . labels ( )" at bounding box center [156, 174] width 188 height 209
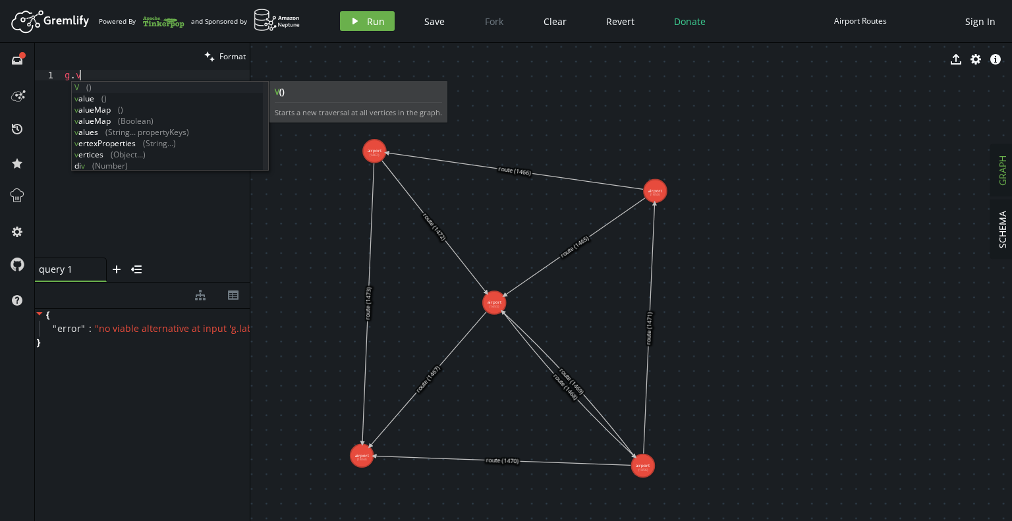
scroll to position [0, 14]
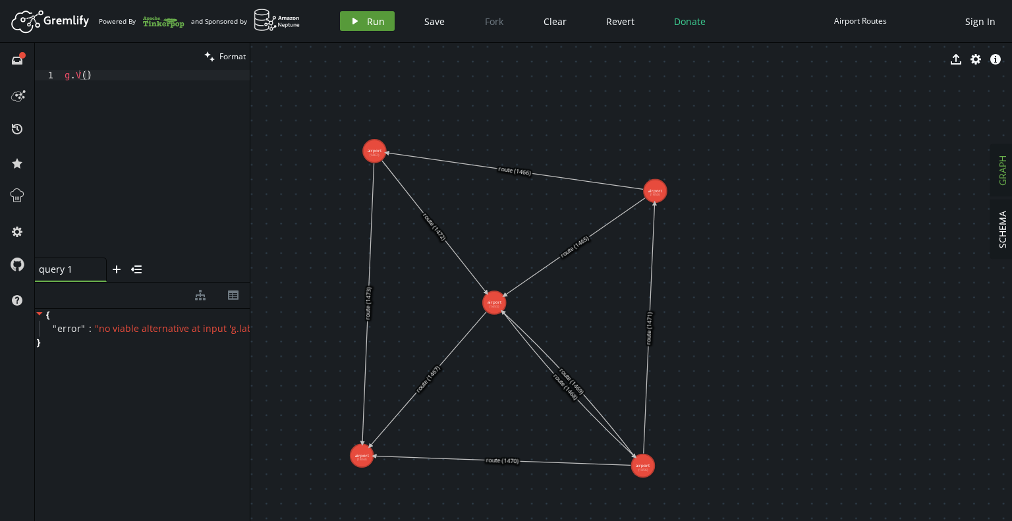
click at [365, 27] on button "play Run" at bounding box center [367, 21] width 55 height 20
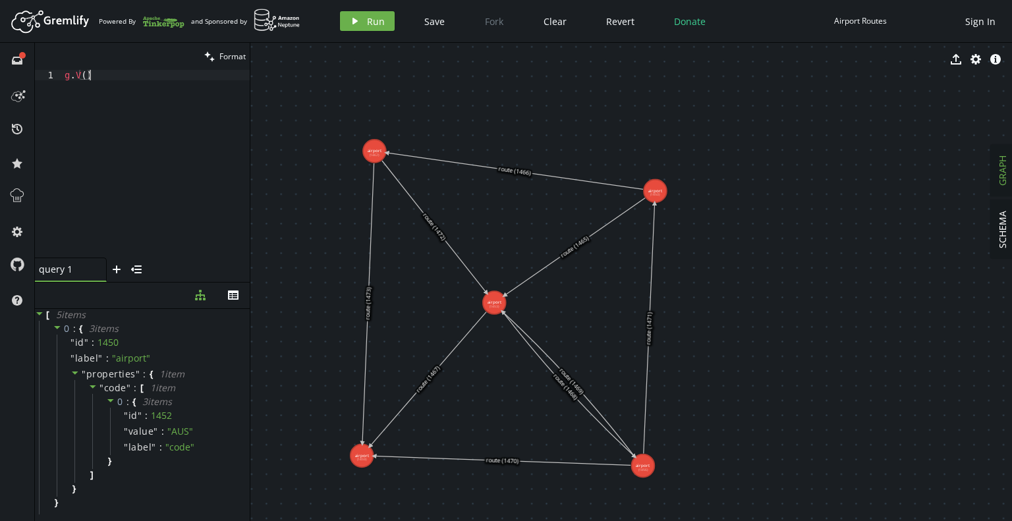
drag, startPoint x: 127, startPoint y: 73, endPoint x: 0, endPoint y: 69, distance: 126.6
click at [0, 69] on div "full-circle inbox history star cog help clean Format g.V() 1 g . V ( ) XXXXXXXX…" at bounding box center [506, 282] width 1012 height 478
paste textarea "1).outE('knows'"
click at [148, 72] on div "g . V ( 1 ) . outE ( 'knows' )" at bounding box center [156, 174] width 188 height 209
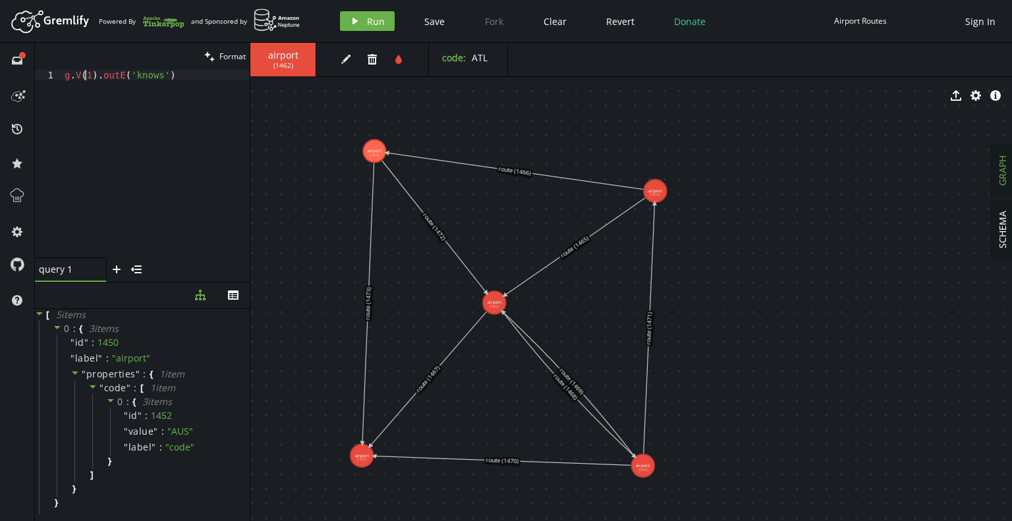
click at [87, 78] on div "g . V ( 1 ) . outE ( 'knows' )" at bounding box center [156, 174] width 188 height 209
drag, startPoint x: 144, startPoint y: 74, endPoint x: 171, endPoint y: 73, distance: 26.4
click at [171, 73] on div "g . V ( 1462 ) . outE ( 'knows' )" at bounding box center [156, 174] width 188 height 209
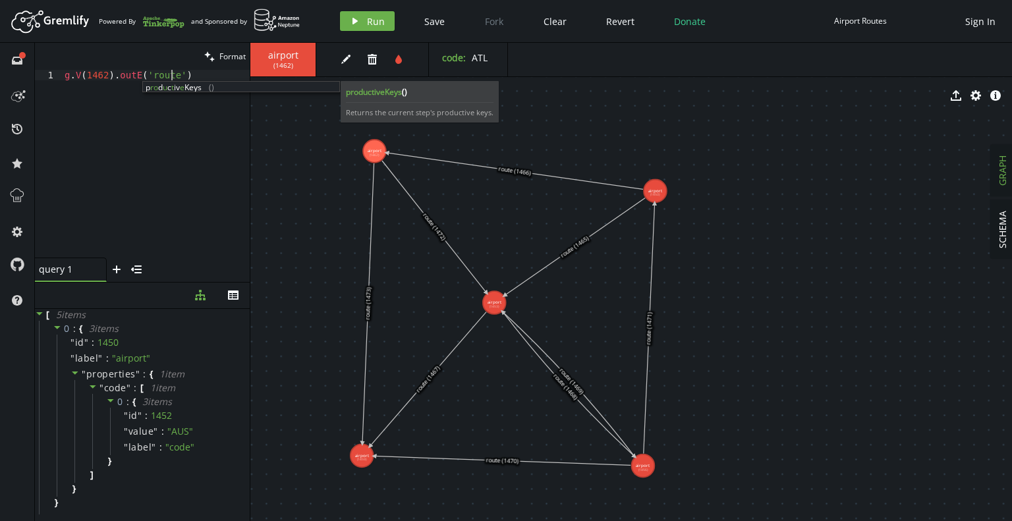
scroll to position [0, 105]
click at [152, 131] on div "g . V ( 1462 ) . [GEOGRAPHIC_DATA] ( 'route' )" at bounding box center [156, 174] width 188 height 209
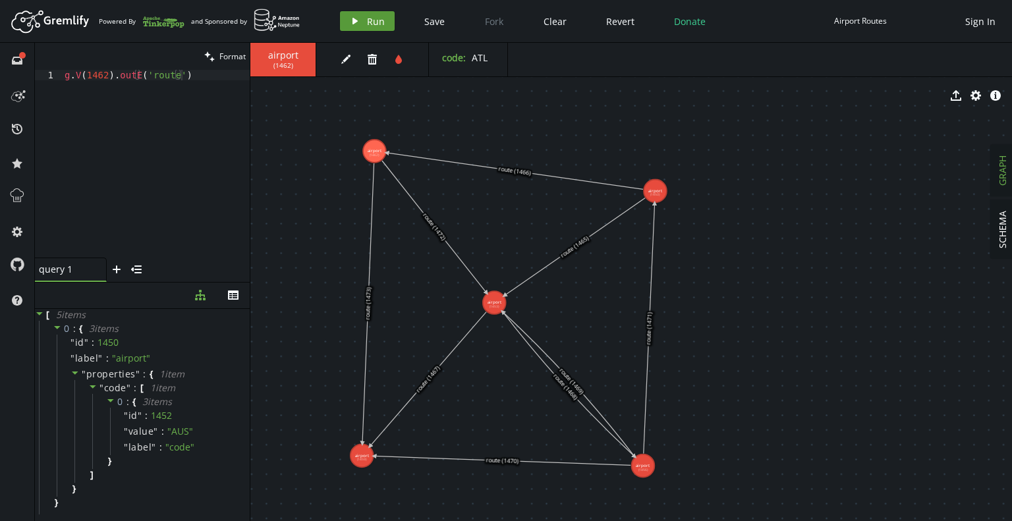
click at [361, 18] on button "play Run" at bounding box center [367, 21] width 55 height 20
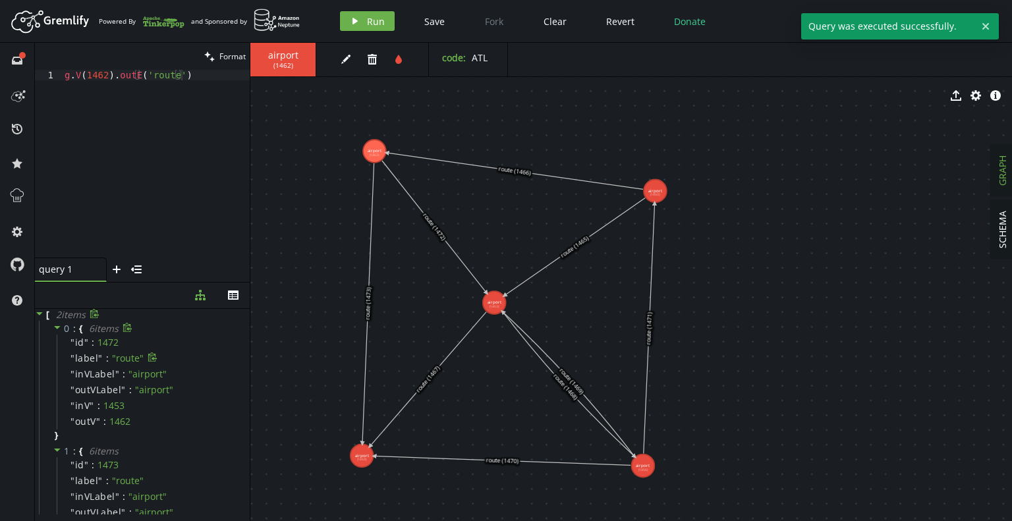
scroll to position [63, 0]
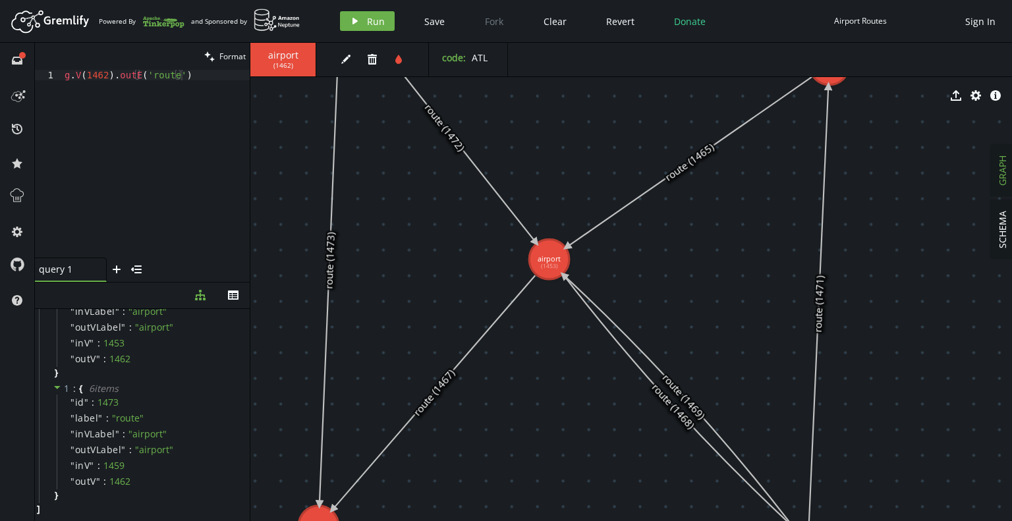
drag, startPoint x: 440, startPoint y: 344, endPoint x: 440, endPoint y: 276, distance: 67.9
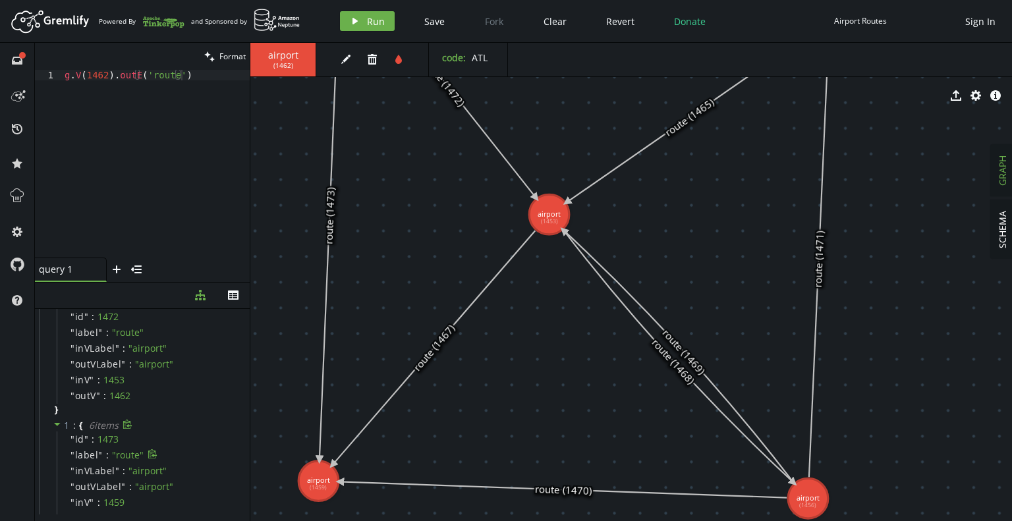
scroll to position [0, 0]
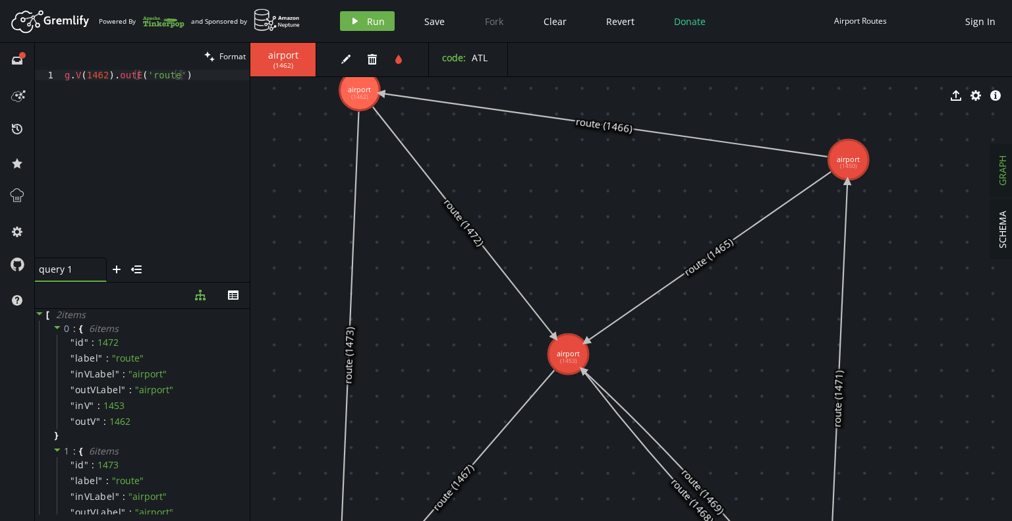
drag, startPoint x: 452, startPoint y: 214, endPoint x: 470, endPoint y: 331, distance: 118.0
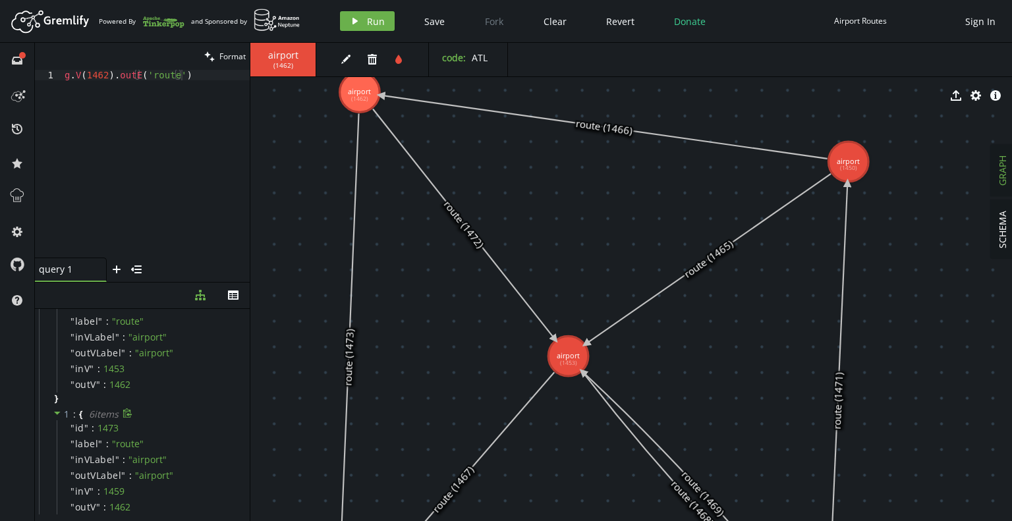
scroll to position [63, 0]
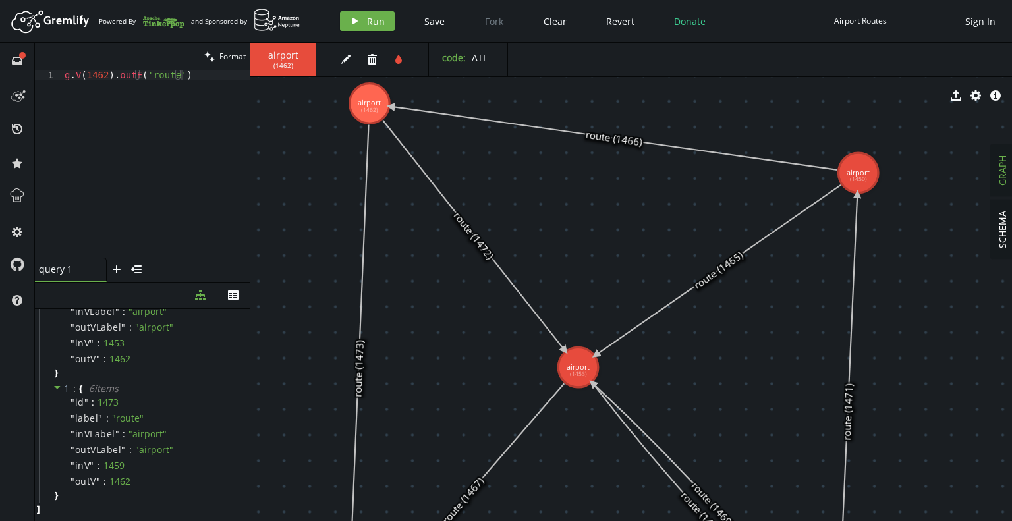
drag, startPoint x: 433, startPoint y: 382, endPoint x: 443, endPoint y: 391, distance: 13.5
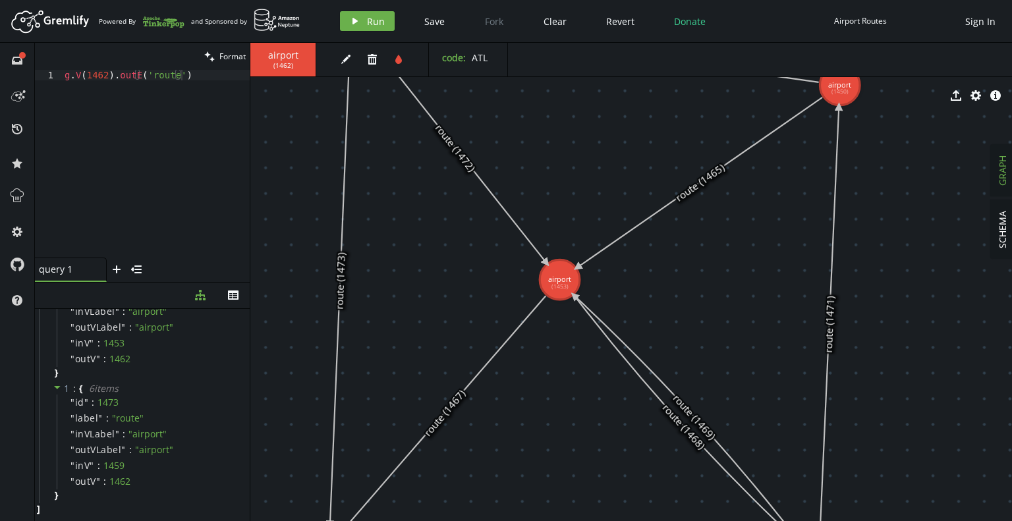
drag, startPoint x: 490, startPoint y: 383, endPoint x: 472, endPoint y: 297, distance: 87.6
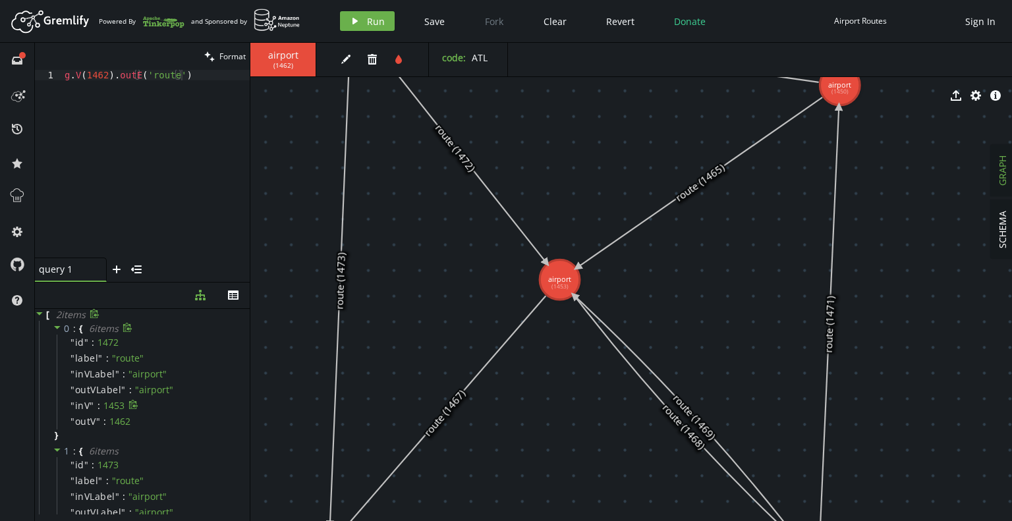
scroll to position [0, 0]
click at [129, 74] on div "g . V ( 1462 ) . [GEOGRAPHIC_DATA] ( 'route' )" at bounding box center [156, 174] width 188 height 209
click at [369, 19] on span "Run" at bounding box center [376, 21] width 18 height 13
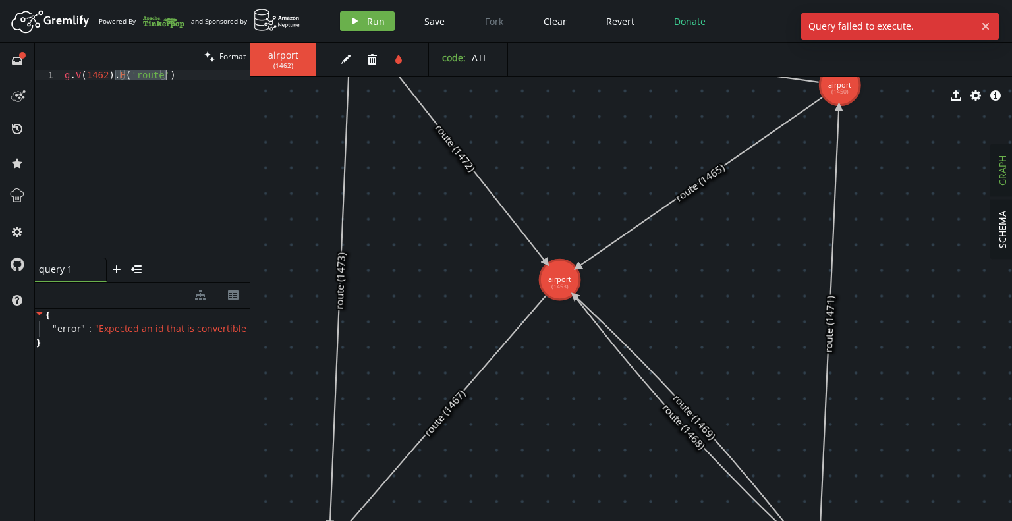
drag, startPoint x: 116, startPoint y: 74, endPoint x: 204, endPoint y: 74, distance: 88.3
click at [204, 74] on div "g . V ( 1462 ) . E ( 'route' )" at bounding box center [156, 174] width 188 height 209
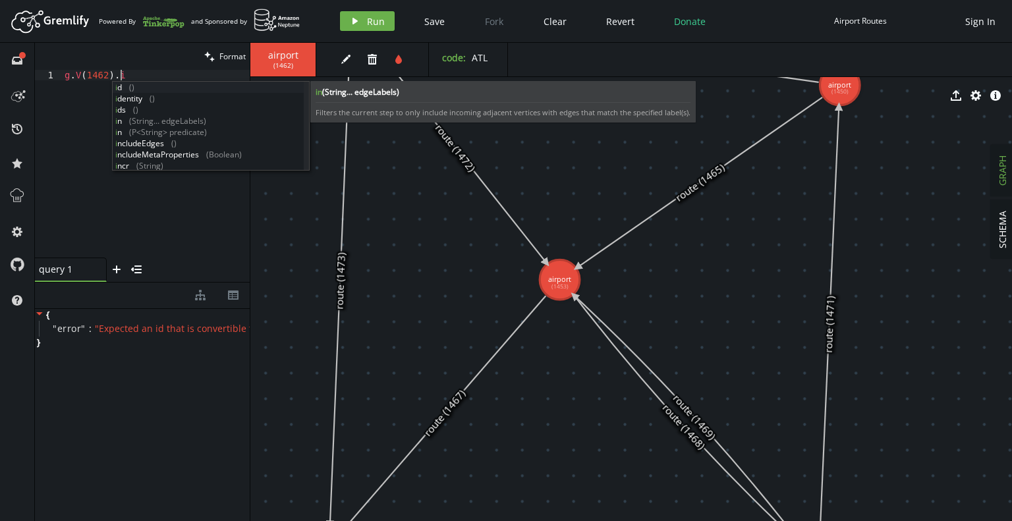
scroll to position [0, 49]
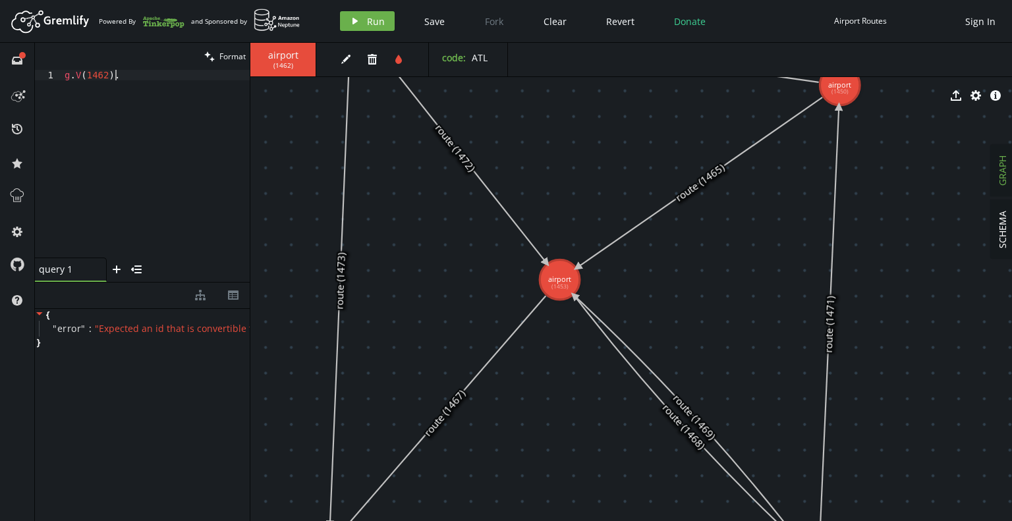
click at [150, 76] on div "g . V ( 1462 ) ." at bounding box center [156, 174] width 188 height 209
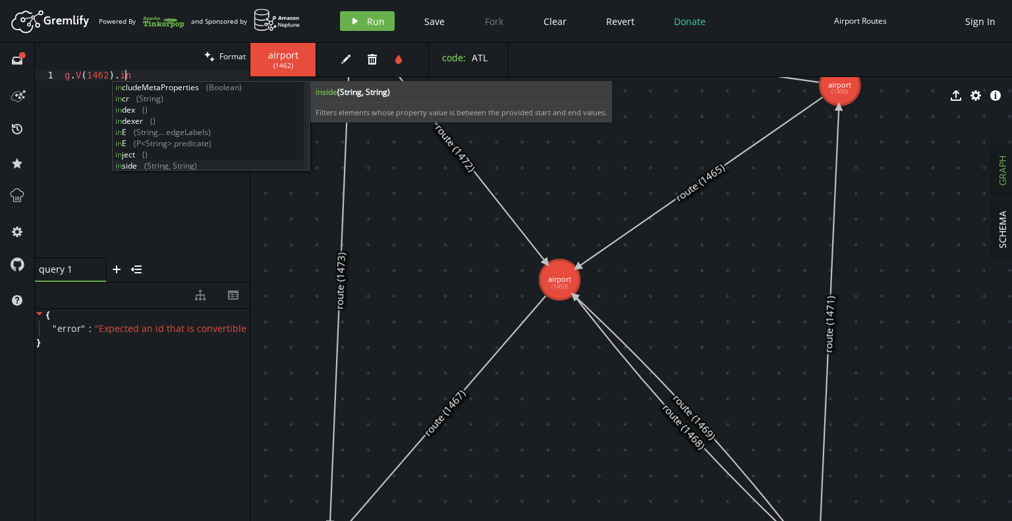
scroll to position [34, 0]
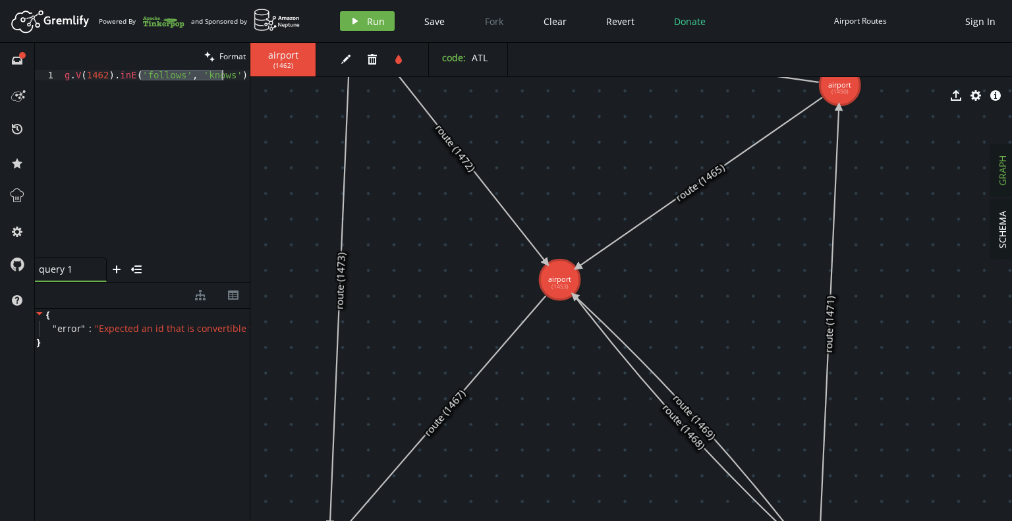
drag, startPoint x: 141, startPoint y: 72, endPoint x: 220, endPoint y: 71, distance: 79.1
click at [220, 71] on div "g . V ( 1462 ) . [GEOGRAPHIC_DATA] ( 'follows' , 'knows' )" at bounding box center [156, 174] width 188 height 209
click at [180, 110] on div "g . V ( 1462 ) . [GEOGRAPHIC_DATA] ( 'route' )" at bounding box center [156, 174] width 188 height 209
click at [363, 26] on button "play Run" at bounding box center [367, 21] width 55 height 20
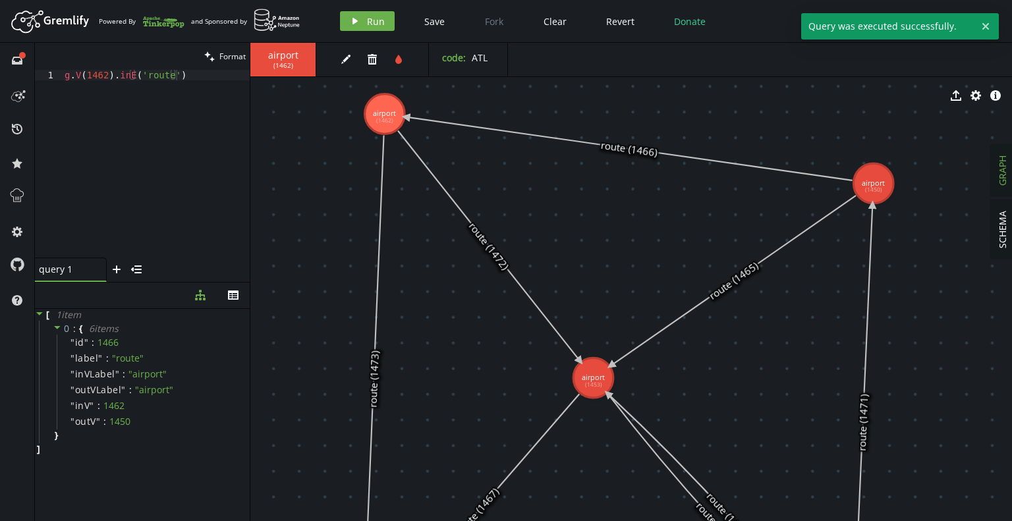
drag, startPoint x: 309, startPoint y: 188, endPoint x: 343, endPoint y: 286, distance: 103.8
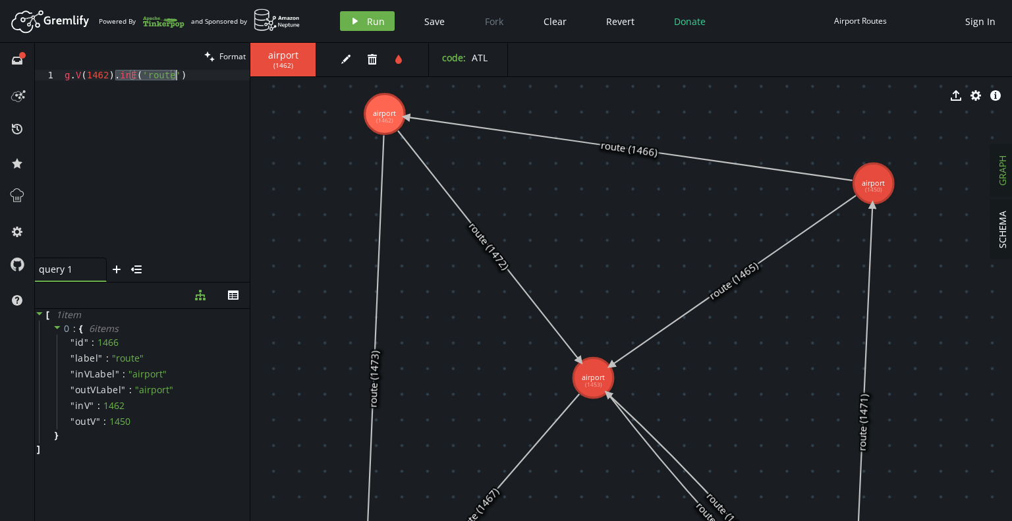
drag, startPoint x: 115, startPoint y: 75, endPoint x: 213, endPoint y: 74, distance: 98.2
click at [213, 74] on div "g . V ( 1462 ) . [GEOGRAPHIC_DATA] ( 'route' )" at bounding box center [156, 174] width 188 height 209
click at [213, 74] on div "g . V ( 1462 ) . [GEOGRAPHIC_DATA] ( 'route' )" at bounding box center [156, 164] width 188 height 188
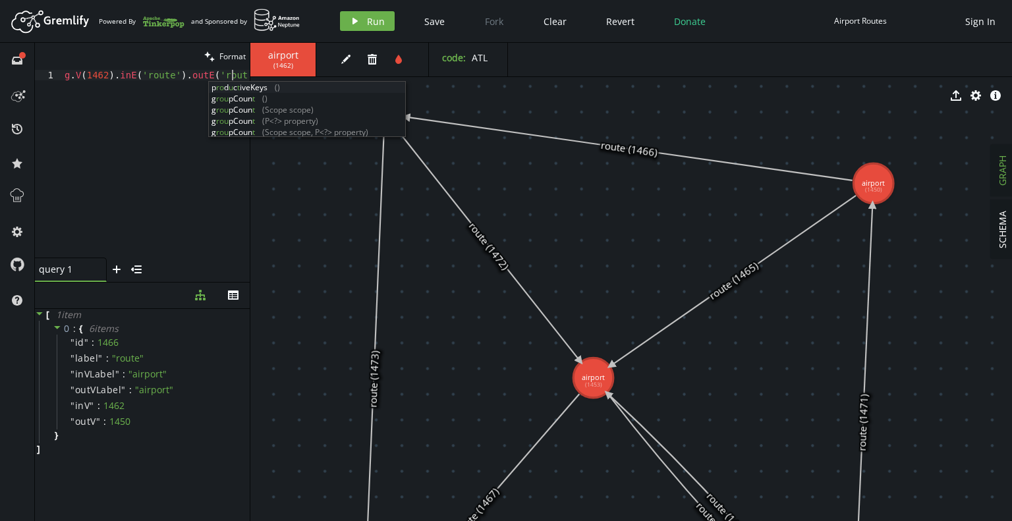
scroll to position [0, 173]
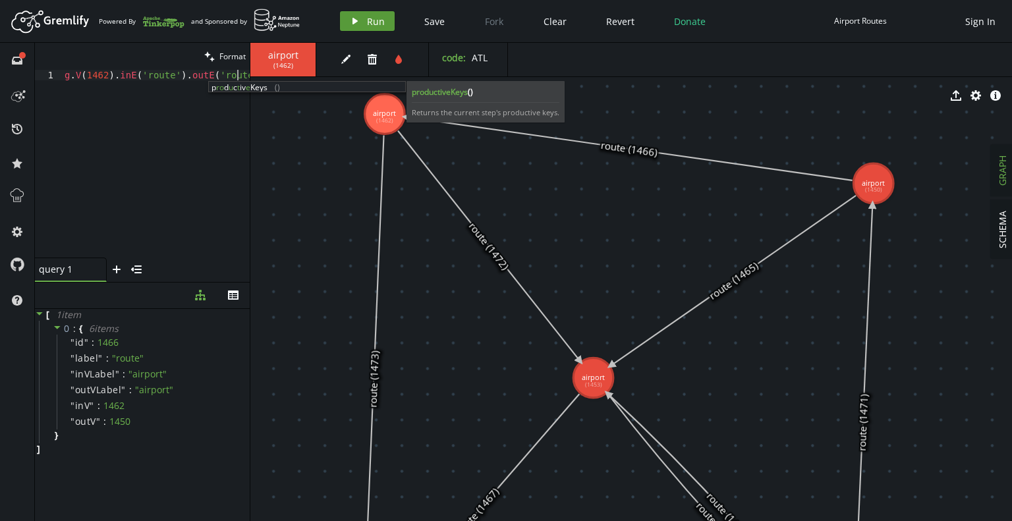
type textarea "g.V(1462).inE('route').outE('route')"
click at [360, 28] on button "play Run" at bounding box center [367, 21] width 55 height 20
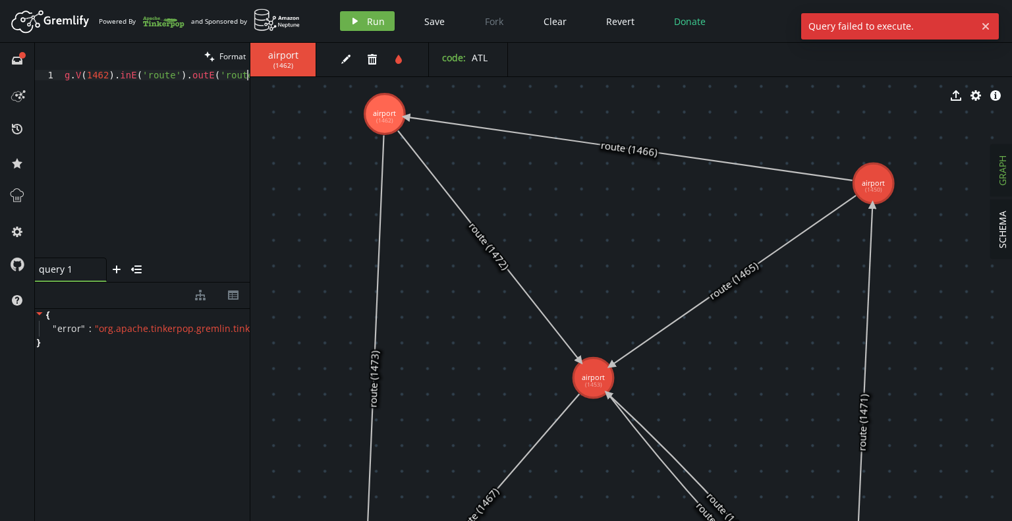
click at [179, 119] on div "g . V ( 1462 ) . [GEOGRAPHIC_DATA] ( 'route' ) . [GEOGRAPHIC_DATA] ( 'route' )" at bounding box center [156, 174] width 188 height 209
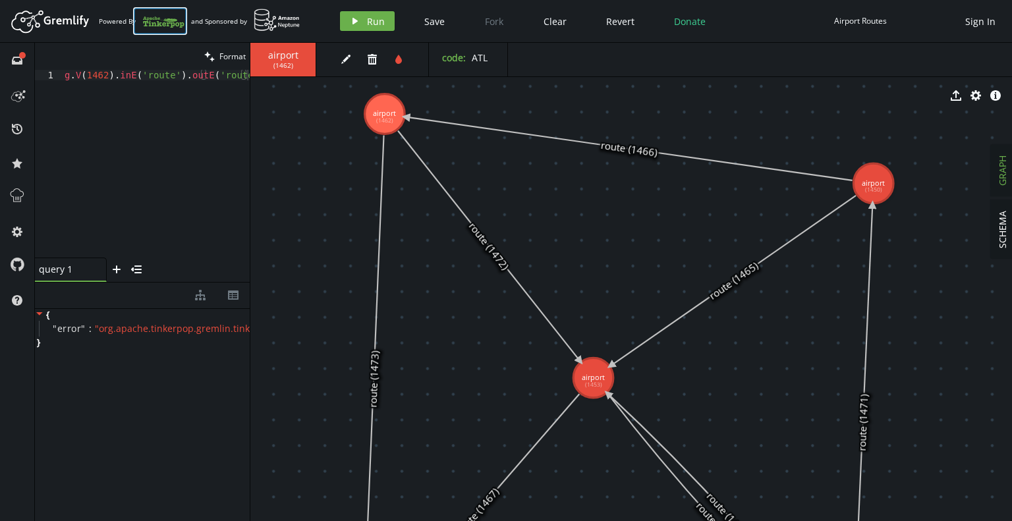
click at [165, 24] on icon at bounding box center [163, 20] width 42 height 21
click at [215, 18] on div "and Sponsored by" at bounding box center [245, 21] width 109 height 25
click at [978, 100] on icon "cog" at bounding box center [976, 95] width 11 height 11
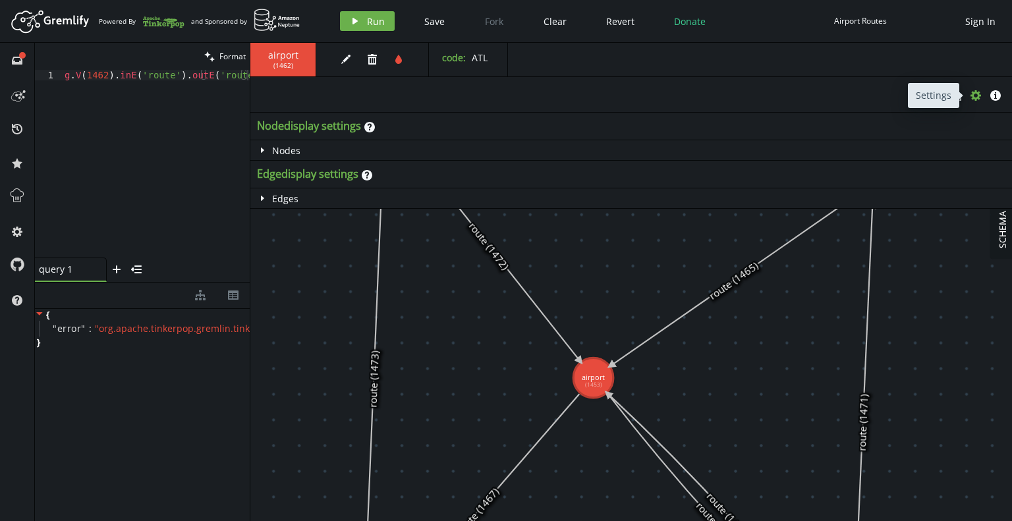
click at [978, 100] on icon "cog" at bounding box center [976, 95] width 11 height 11
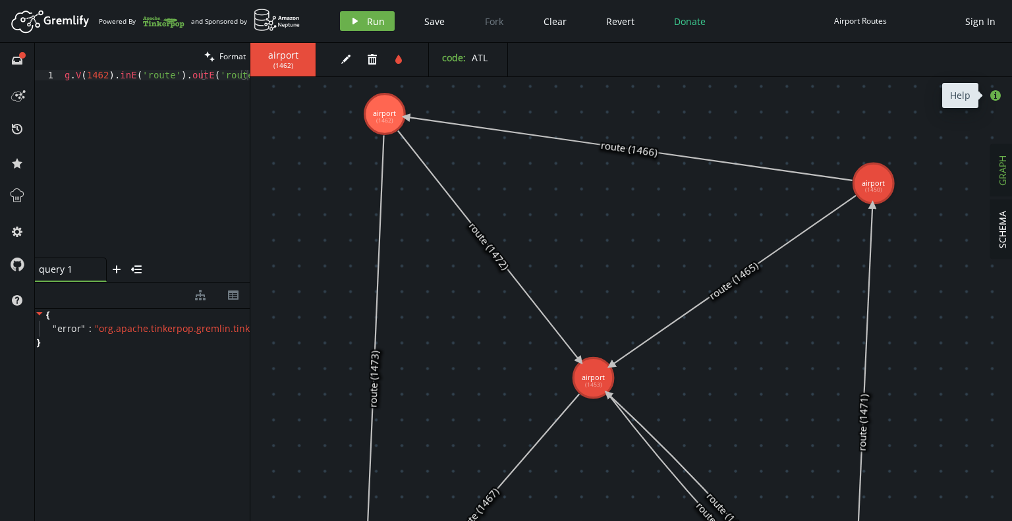
click at [998, 96] on icon "button" at bounding box center [995, 95] width 11 height 11
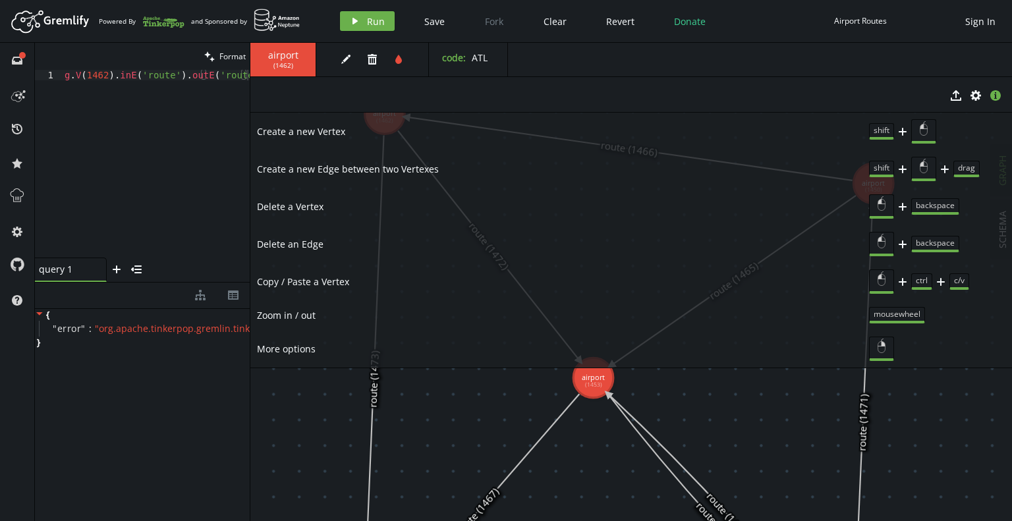
click at [306, 136] on span "Create a new Vertex" at bounding box center [563, 132] width 612 height 12
click at [315, 129] on span "Create a new Vertex" at bounding box center [563, 132] width 612 height 12
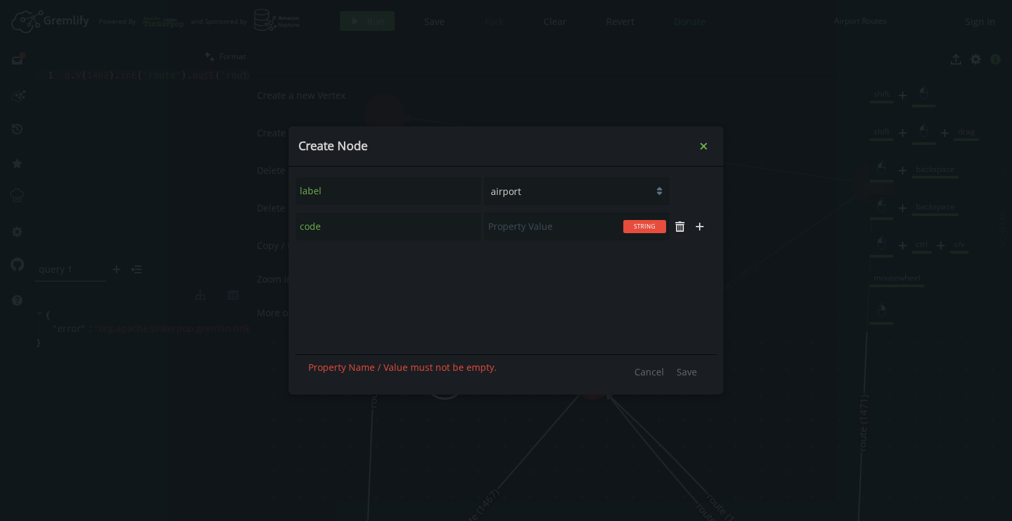
click at [706, 147] on icon "Close" at bounding box center [703, 146] width 7 height 7
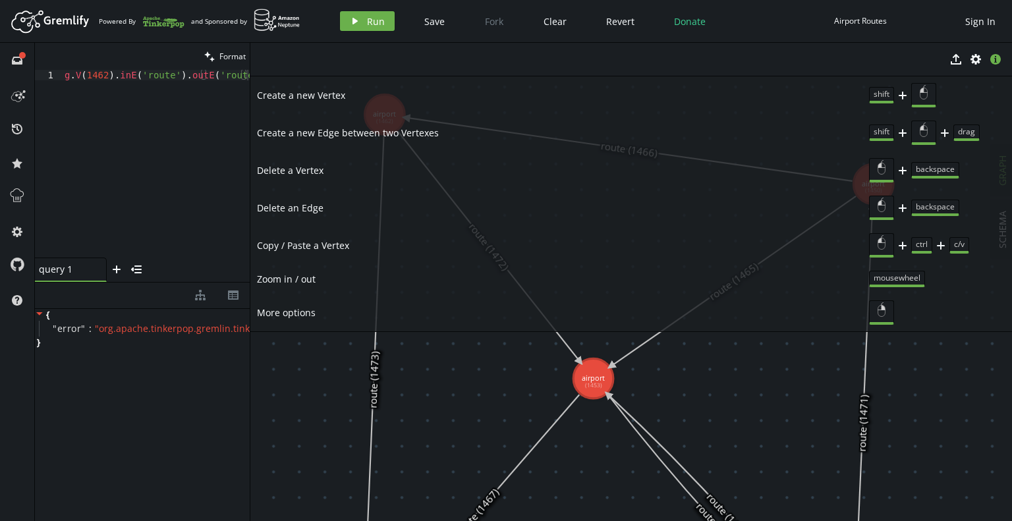
click at [1006, 175] on li "Delete a Vertex plus backspace" at bounding box center [631, 171] width 762 height 38
click at [996, 57] on icon "button" at bounding box center [995, 59] width 11 height 11
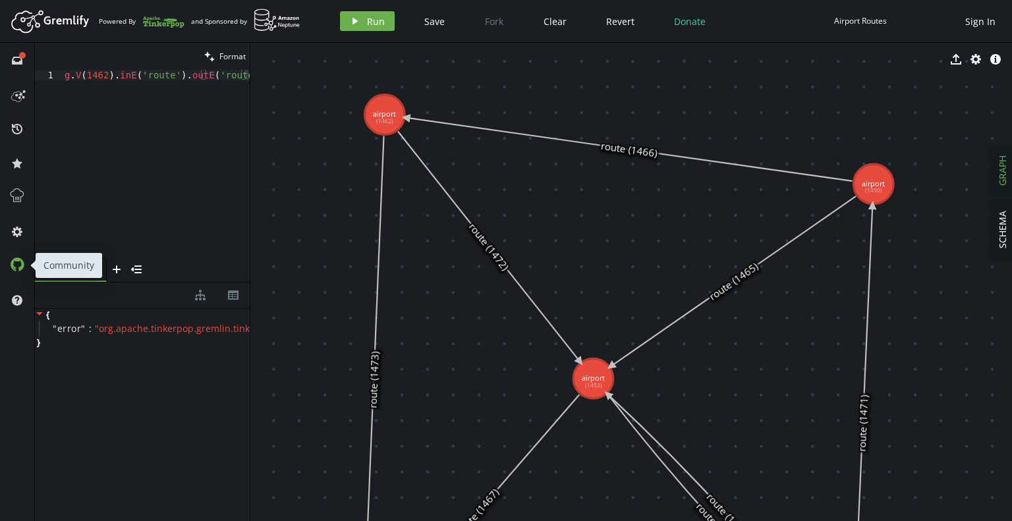
click at [18, 266] on icon at bounding box center [17, 264] width 14 height 14
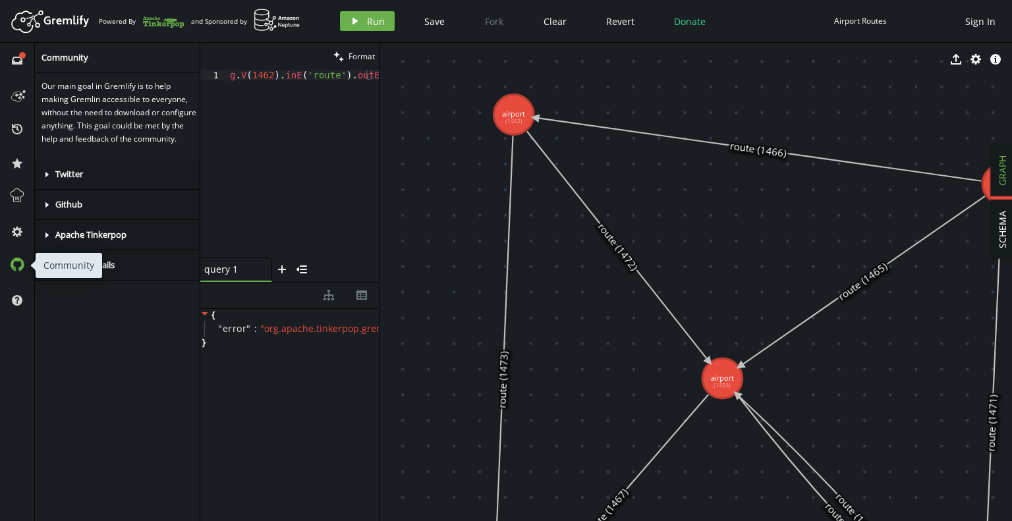
click at [23, 265] on icon at bounding box center [17, 264] width 13 height 13
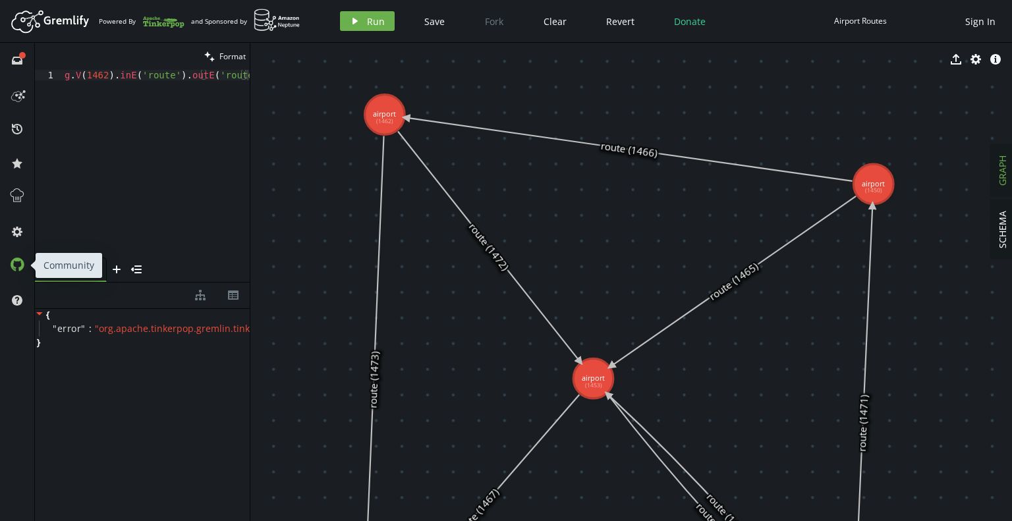
click at [23, 265] on icon at bounding box center [17, 264] width 13 height 13
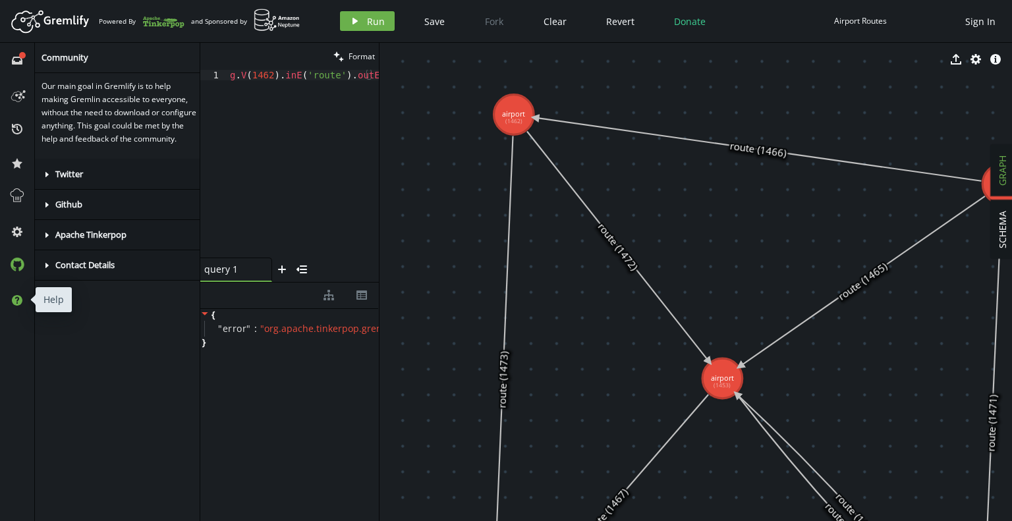
click at [18, 305] on icon at bounding box center [17, 300] width 11 height 11
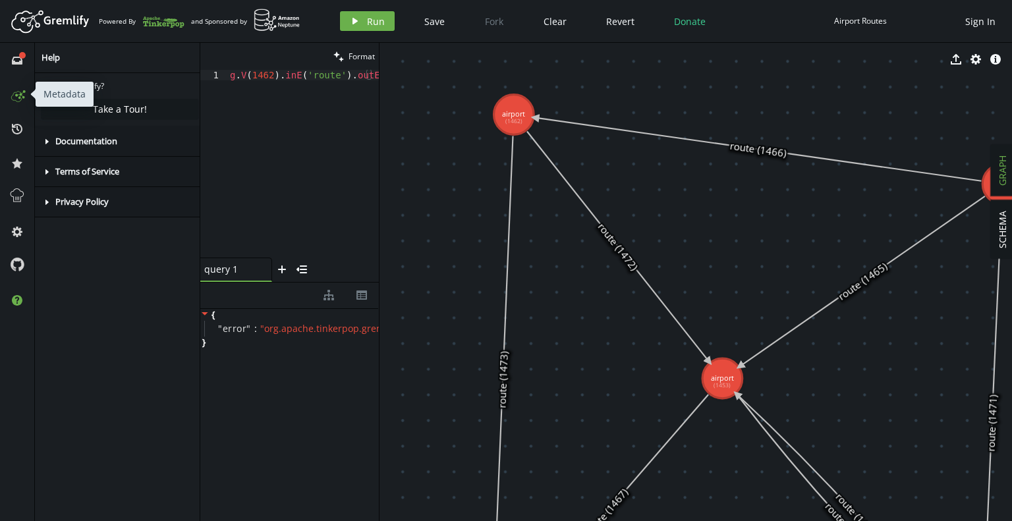
click at [18, 99] on icon at bounding box center [17, 94] width 21 height 21
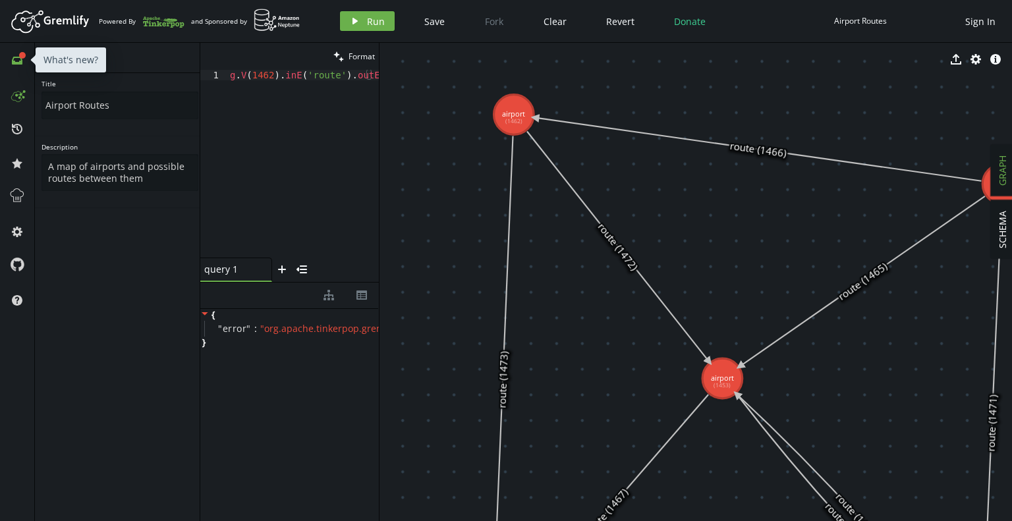
click at [14, 60] on icon "inbox" at bounding box center [17, 60] width 11 height 11
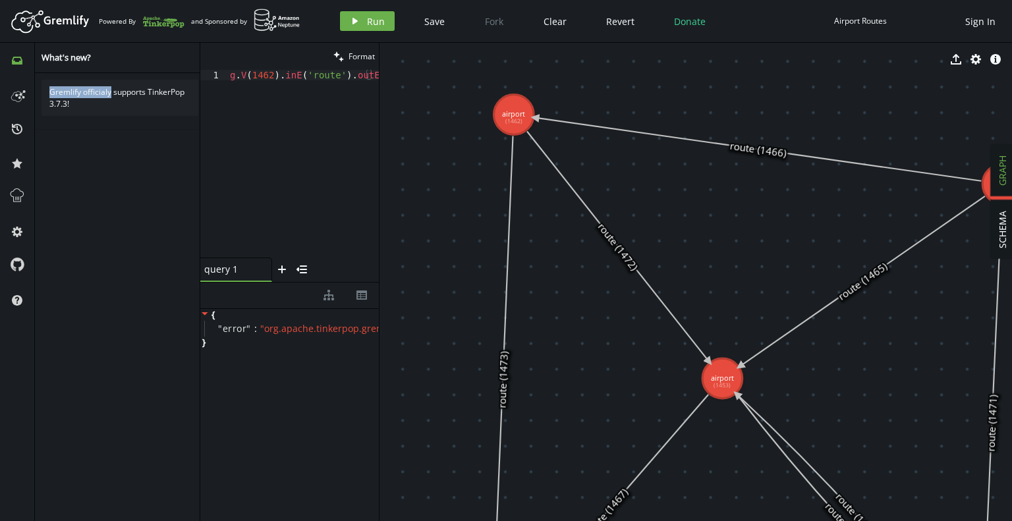
drag, startPoint x: 51, startPoint y: 91, endPoint x: 110, endPoint y: 91, distance: 58.6
click at [110, 91] on div "Gremlify officialy supports TinkerPop 3.7.3!" at bounding box center [120, 98] width 157 height 36
copy div "Gremlify officialy"
click at [58, 26] on icon "Artboard Created with Sketch." at bounding box center [51, 21] width 82 height 26
click at [117, 184] on div "Gremlify officialy supports TinkerPop 3.7.3!" at bounding box center [120, 299] width 170 height 453
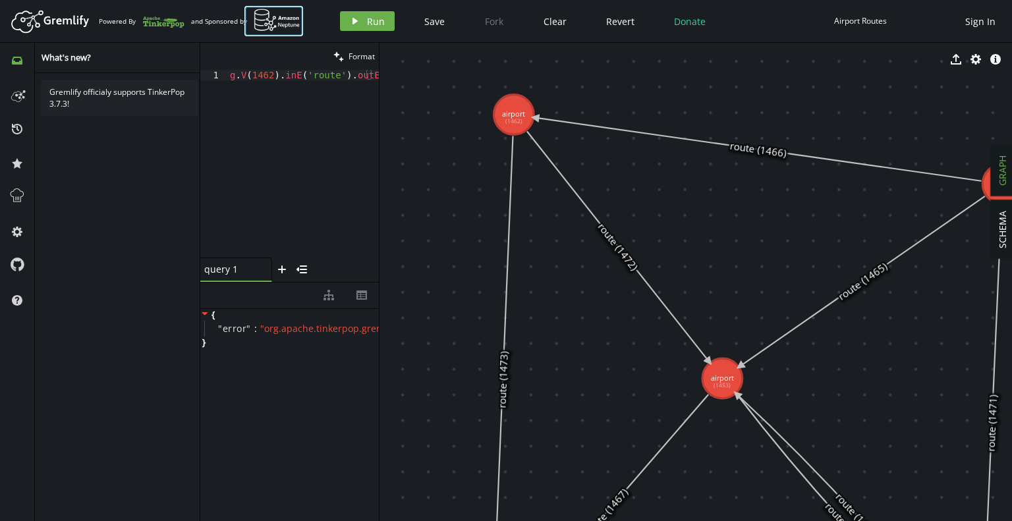
click at [264, 21] on img at bounding box center [277, 20] width 47 height 23
drag, startPoint x: 206, startPoint y: 22, endPoint x: 237, endPoint y: 20, distance: 31.7
click at [237, 20] on div "and Sponsored by" at bounding box center [245, 21] width 109 height 25
click at [109, 36] on header "Artboard Created with Sketch. Powered By and Sponsored by play Run Save Fork Cl…" at bounding box center [506, 21] width 1012 height 43
click at [11, 98] on icon at bounding box center [16, 97] width 10 height 11
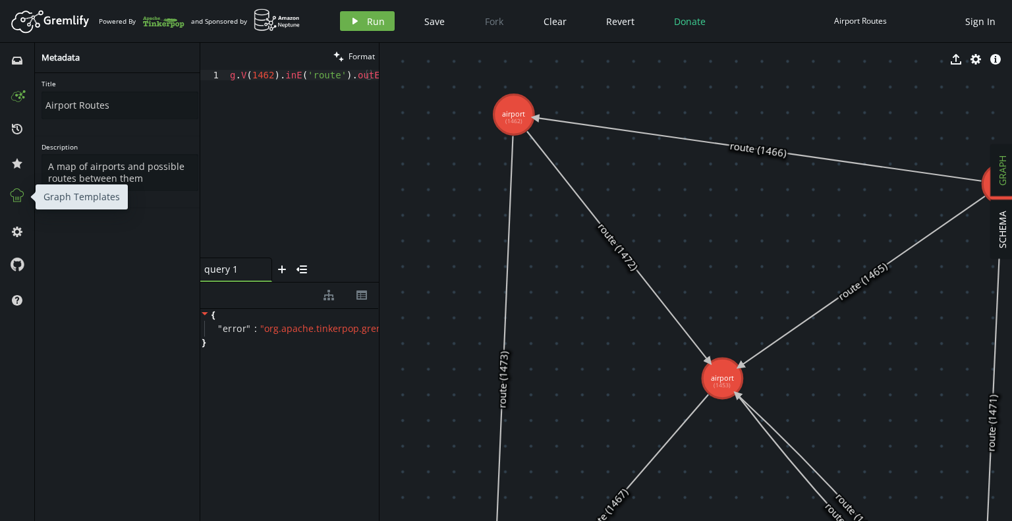
click at [18, 198] on icon at bounding box center [17, 195] width 17 height 17
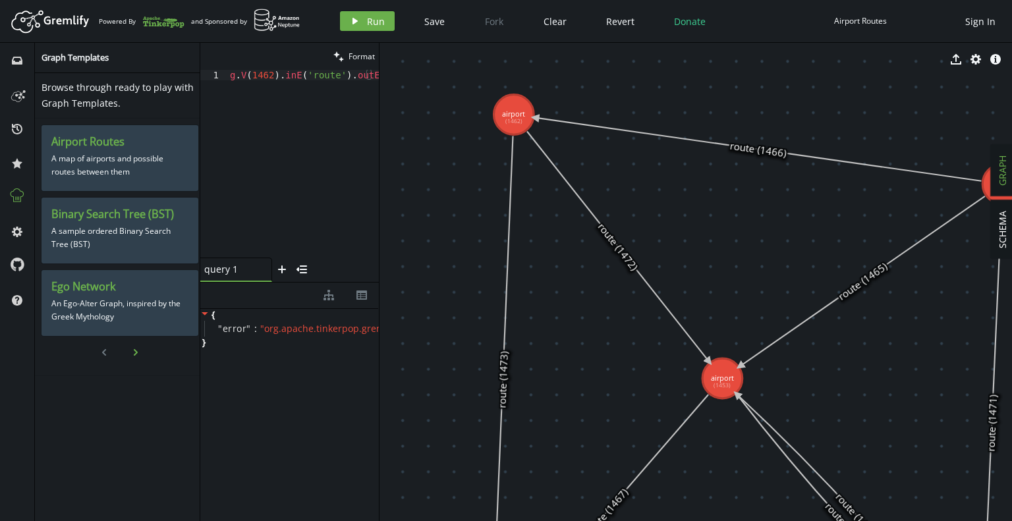
click at [126, 351] on button "chevron-right" at bounding box center [136, 353] width 20 height 20
click at [106, 347] on icon "chevron-left" at bounding box center [104, 352] width 11 height 11
click at [16, 233] on icon "cog" at bounding box center [17, 232] width 11 height 11
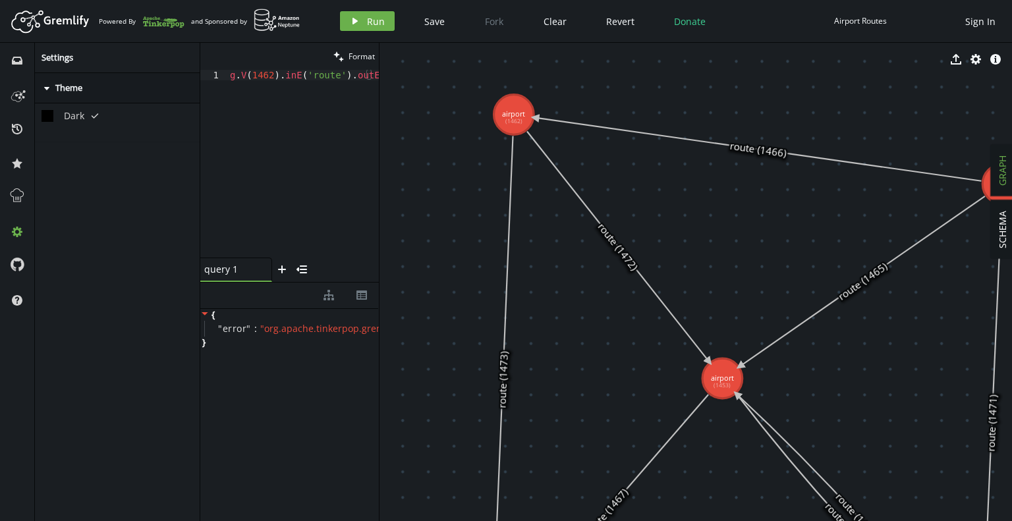
click at [52, 110] on circle at bounding box center [47, 115] width 21 height 21
click at [86, 121] on div "Dark tick" at bounding box center [120, 122] width 170 height 39
click at [92, 110] on li "Dark tick" at bounding box center [120, 116] width 157 height 12
click at [11, 195] on icon at bounding box center [17, 195] width 13 height 13
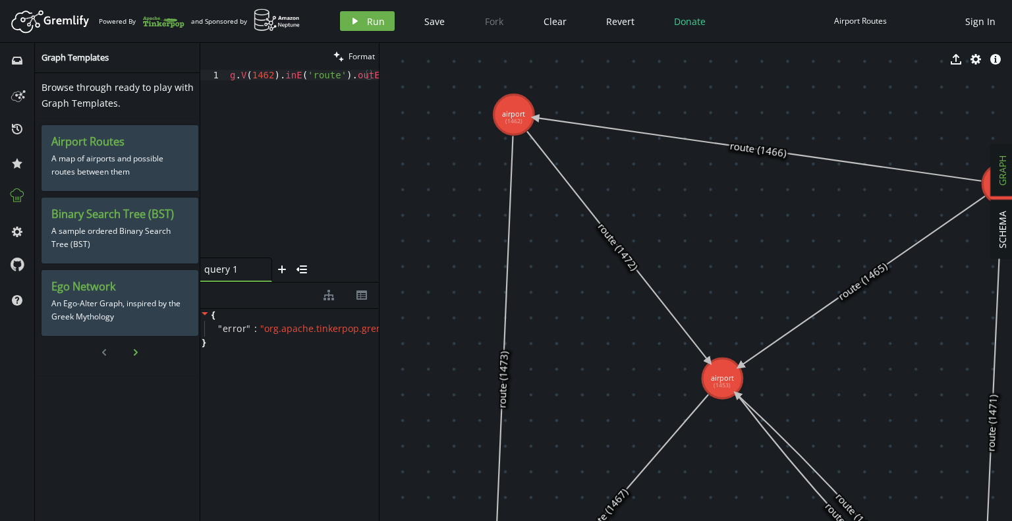
click at [130, 351] on icon "chevron-right" at bounding box center [135, 352] width 11 height 11
